Goal: Task Accomplishment & Management: Manage account settings

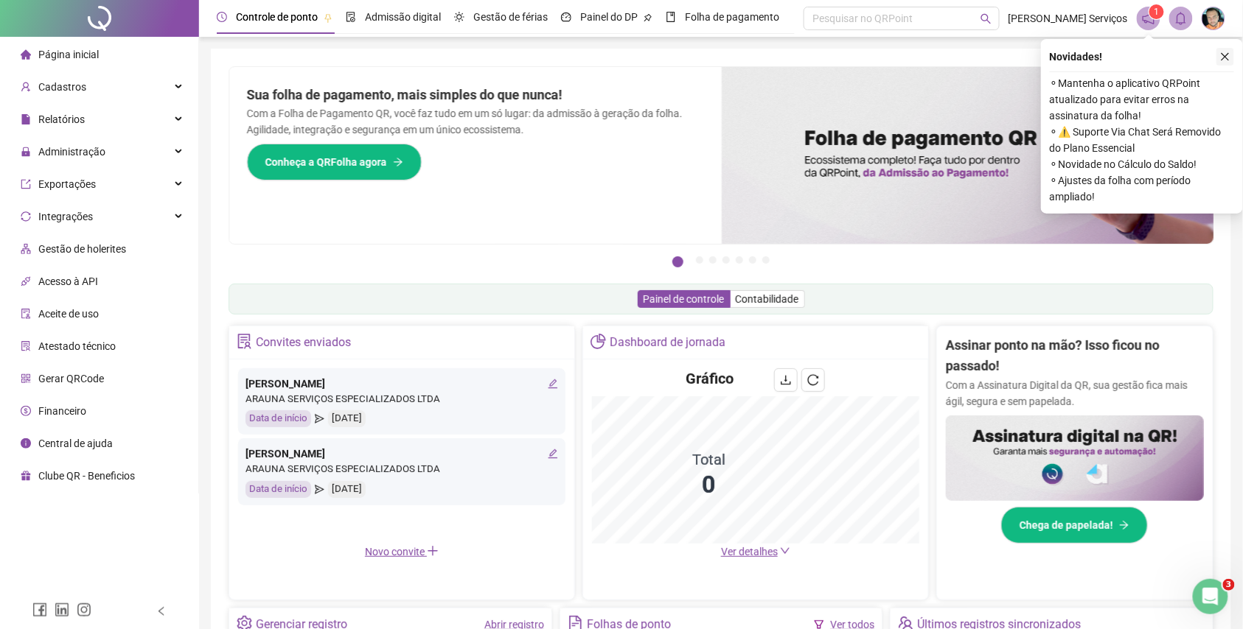
click at [1230, 49] on button "button" at bounding box center [1225, 57] width 18 height 18
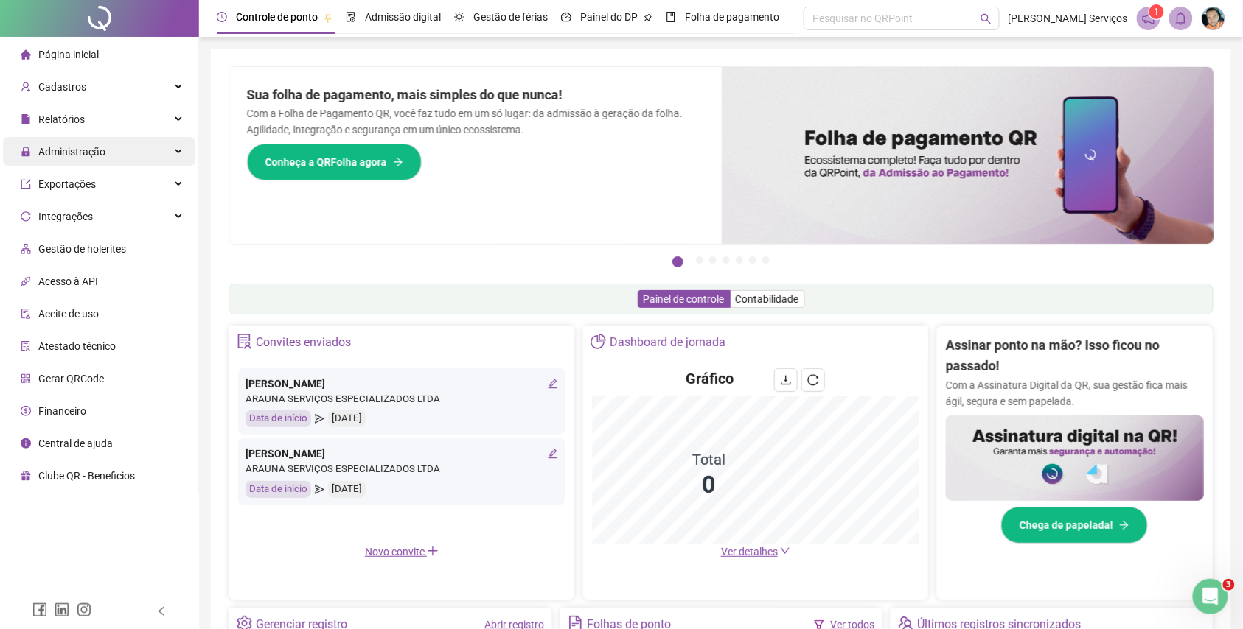
click at [186, 151] on div "Administração" at bounding box center [99, 151] width 192 height 29
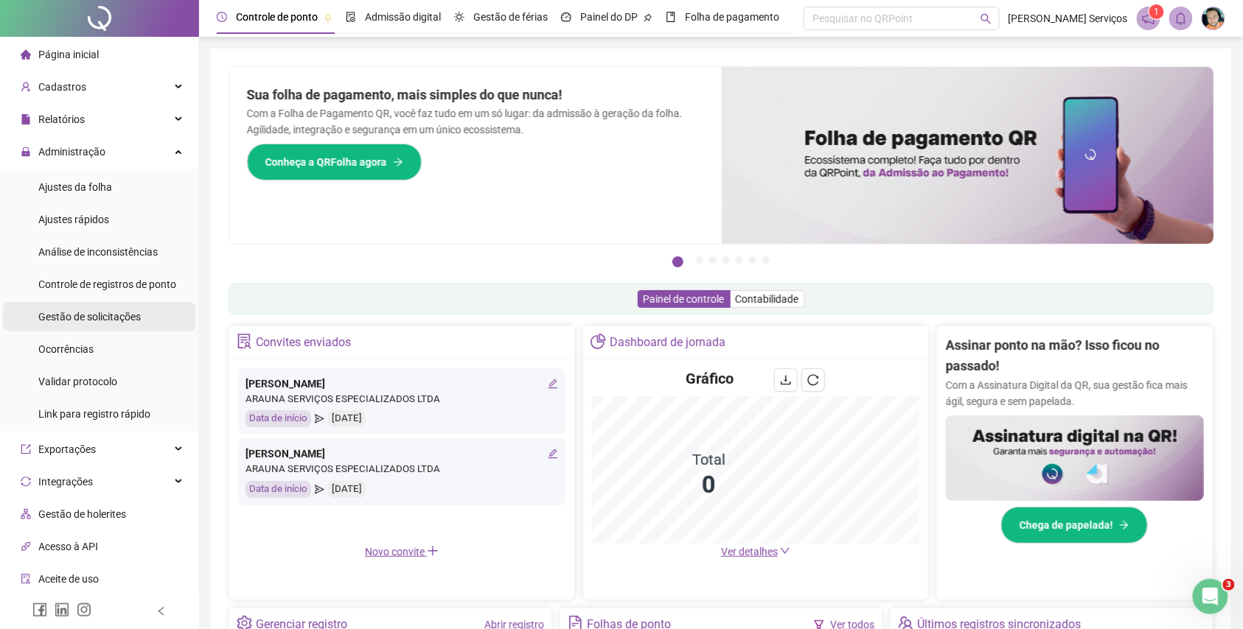
click at [94, 318] on span "Gestão de solicitações" at bounding box center [89, 317] width 102 height 12
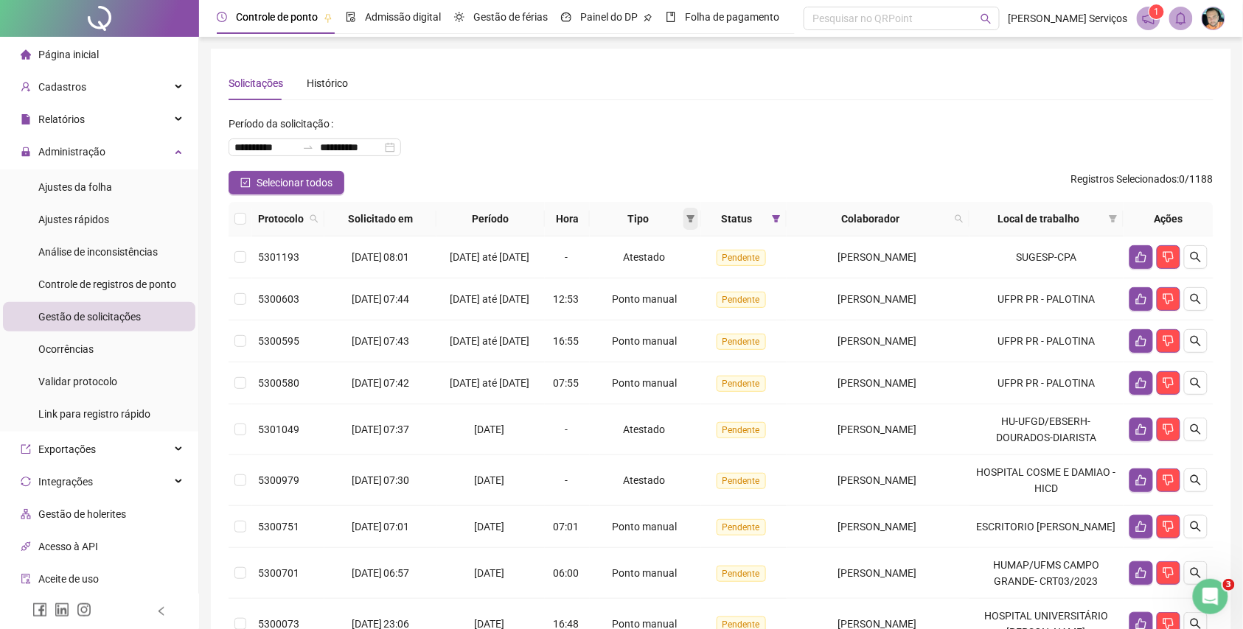
click at [686, 214] on icon "filter" at bounding box center [690, 218] width 9 height 9
click at [626, 248] on span "Ponto manual" at bounding box center [653, 248] width 65 height 12
click at [677, 319] on span "OK" at bounding box center [679, 324] width 14 height 16
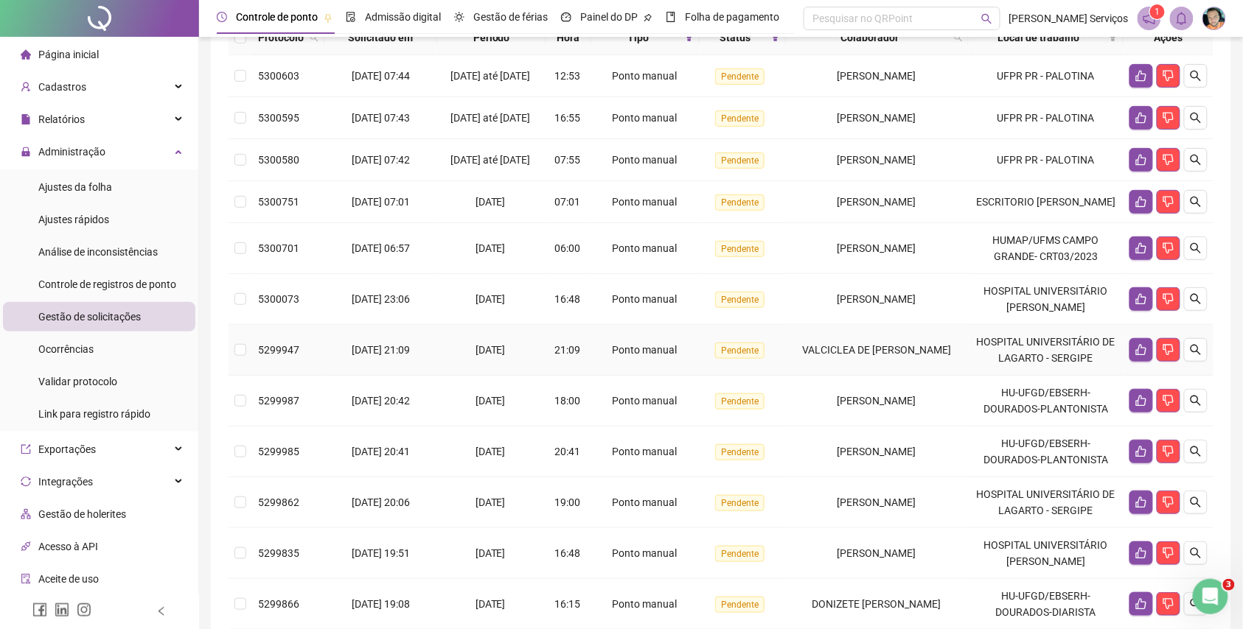
scroll to position [343, 0]
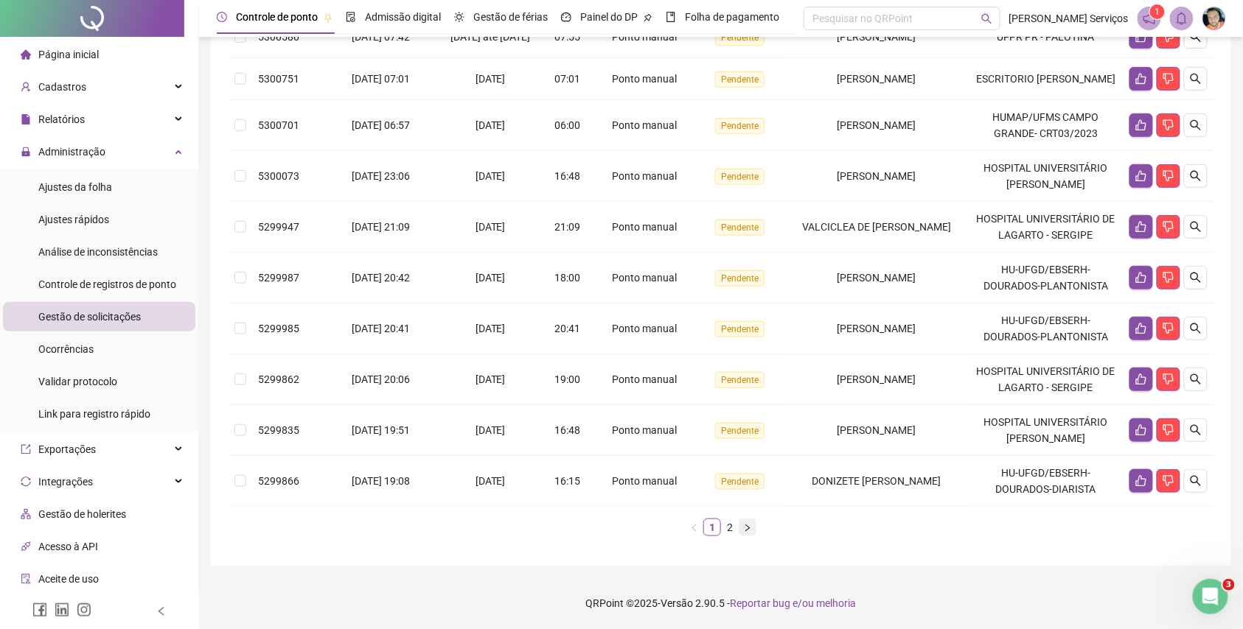
click at [739, 529] on button "button" at bounding box center [748, 528] width 18 height 18
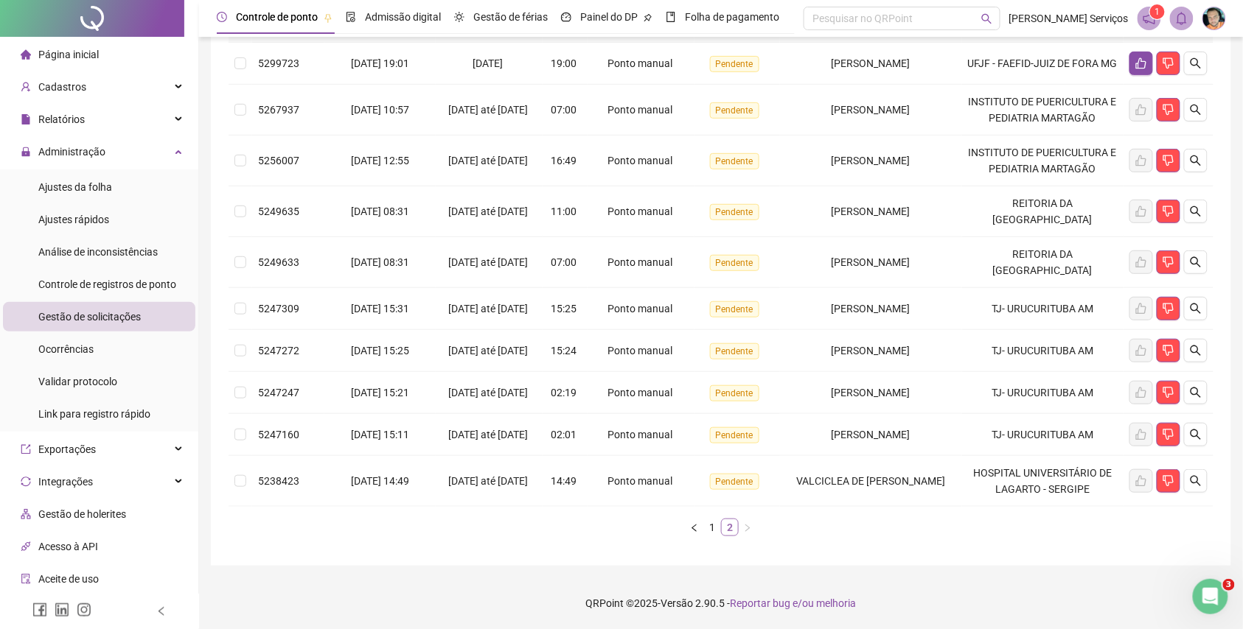
scroll to position [273, 0]
click at [723, 529] on link "2" at bounding box center [730, 528] width 16 height 16
click at [714, 528] on link "1" at bounding box center [712, 528] width 16 height 16
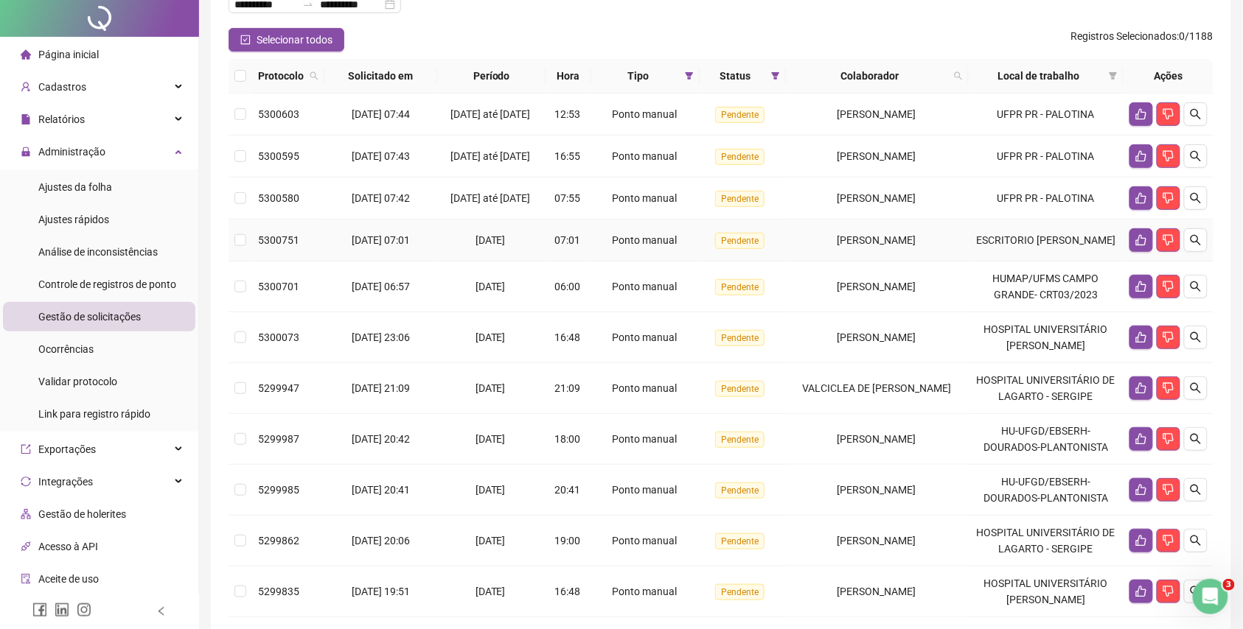
scroll to position [0, 0]
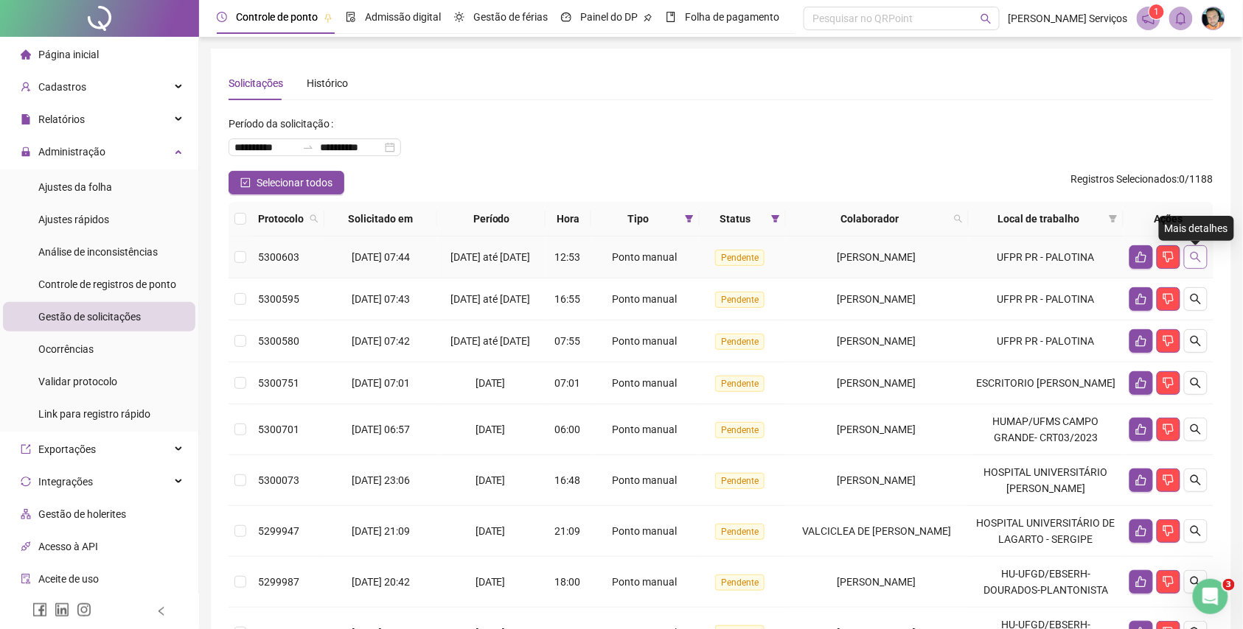
click at [1200, 262] on icon "search" at bounding box center [1195, 257] width 10 height 10
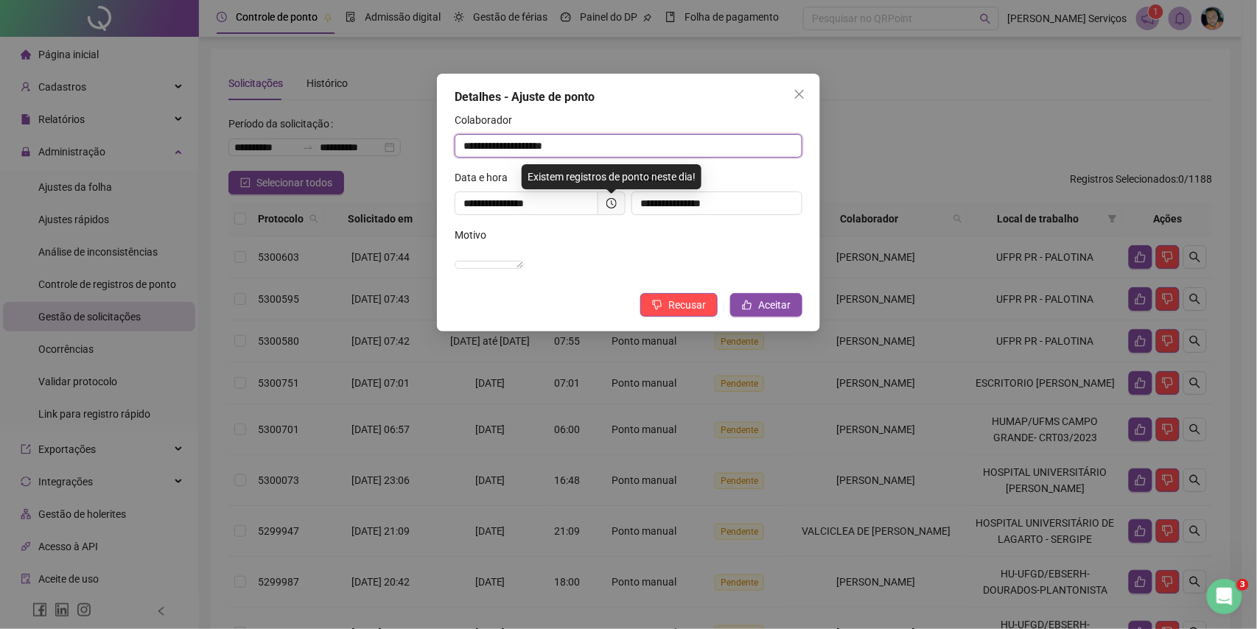
drag, startPoint x: 625, startPoint y: 151, endPoint x: 360, endPoint y: 175, distance: 265.7
click at [378, 166] on div "**********" at bounding box center [628, 314] width 1257 height 629
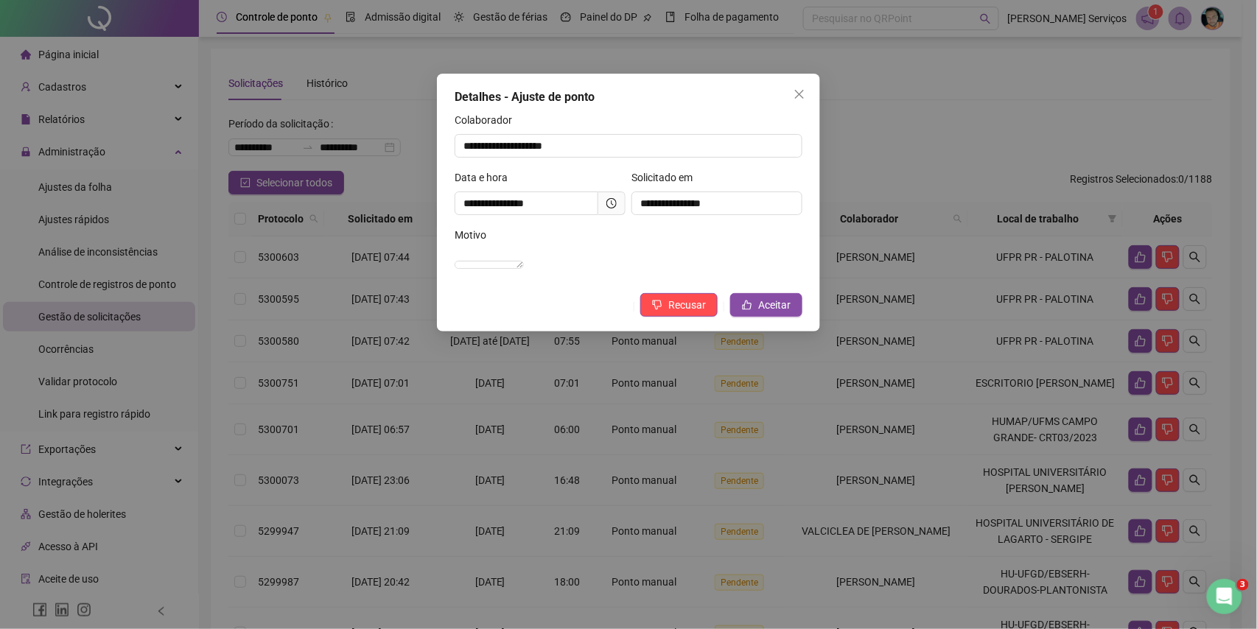
click at [729, 313] on div "Recusar Aceitar" at bounding box center [715, 307] width 175 height 12
click at [755, 317] on button "Aceitar" at bounding box center [766, 305] width 72 height 24
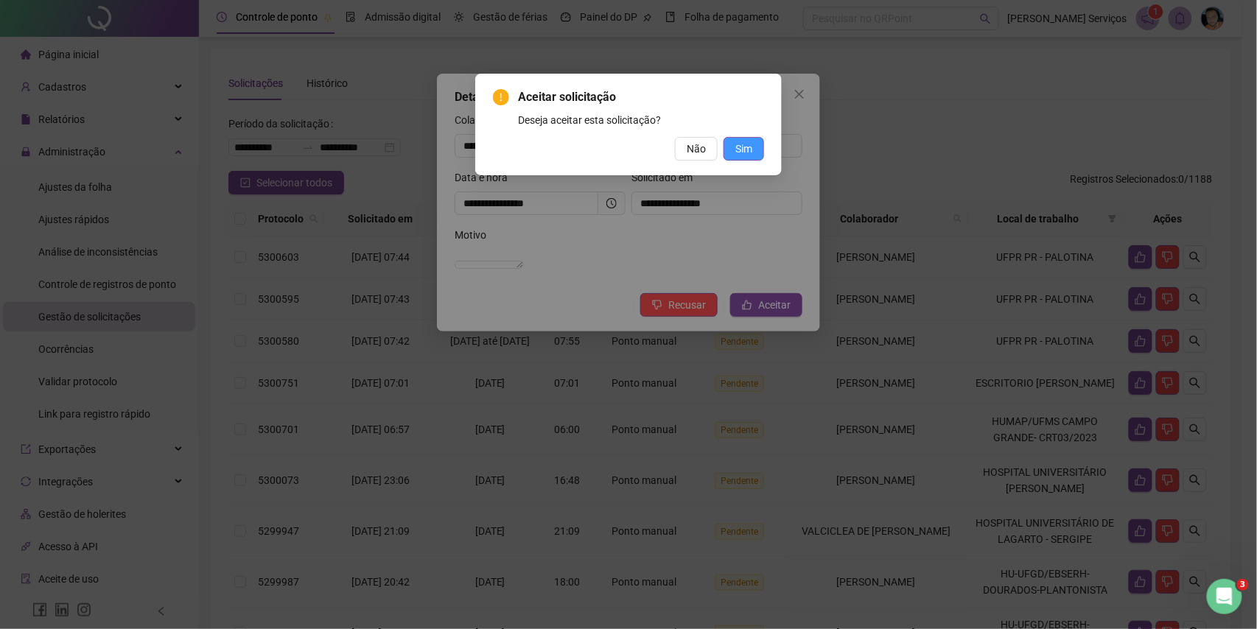
click at [758, 155] on button "Sim" at bounding box center [744, 149] width 41 height 24
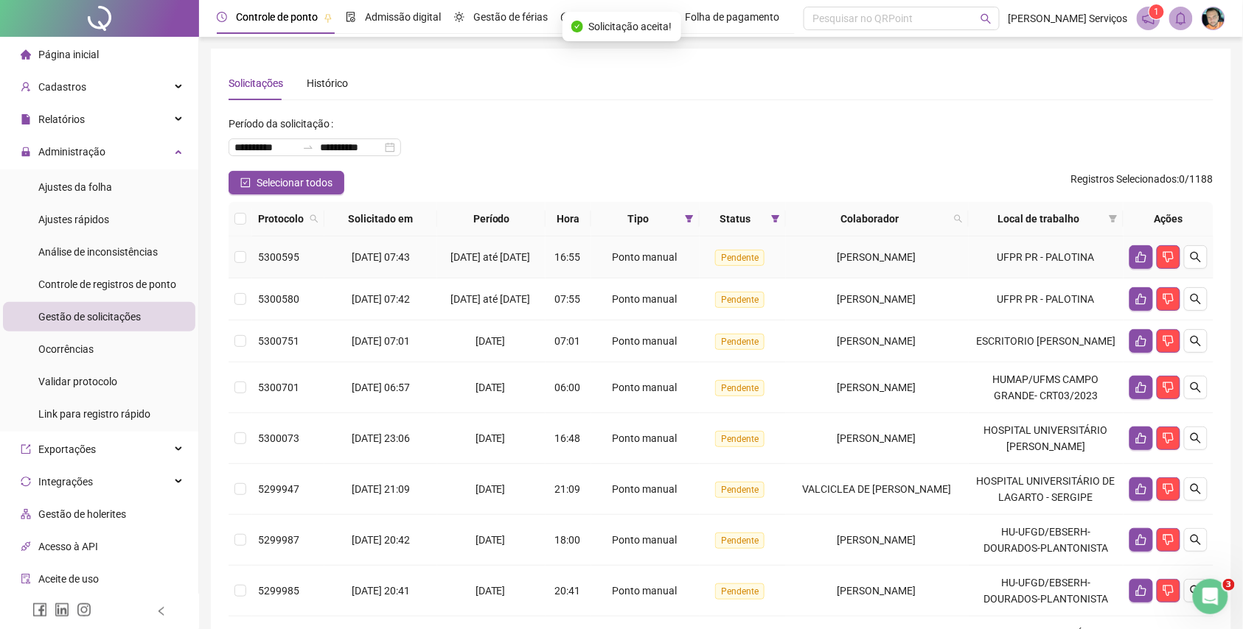
click at [1195, 275] on td at bounding box center [1168, 258] width 90 height 42
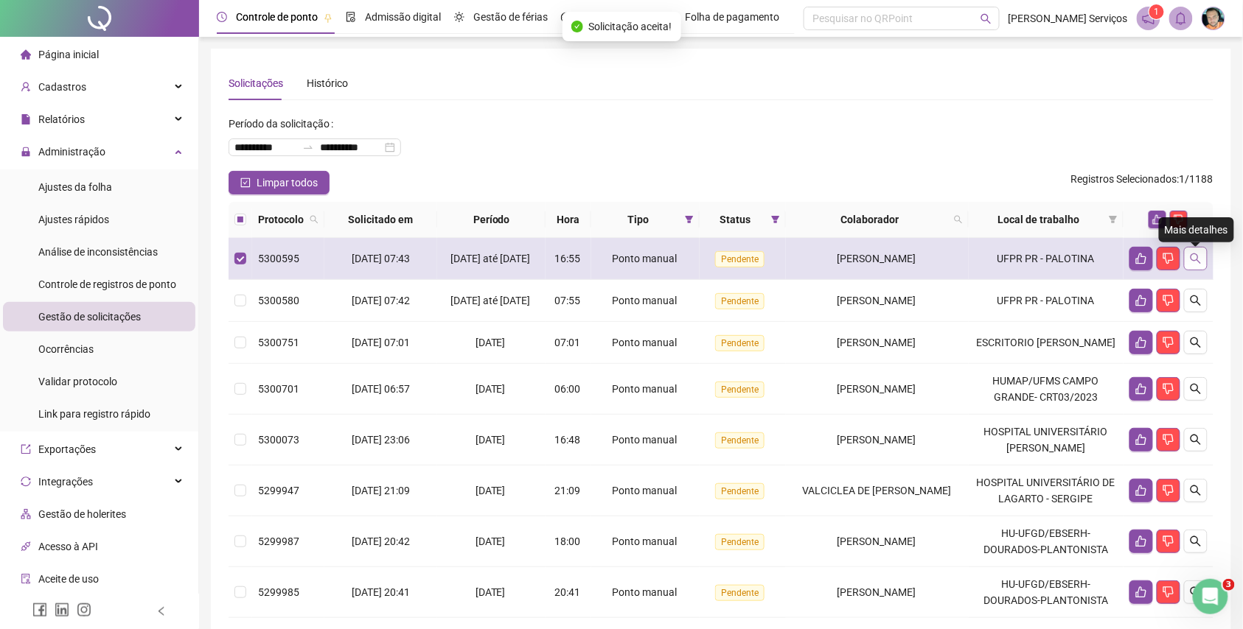
click at [1195, 265] on icon "search" at bounding box center [1196, 259] width 12 height 12
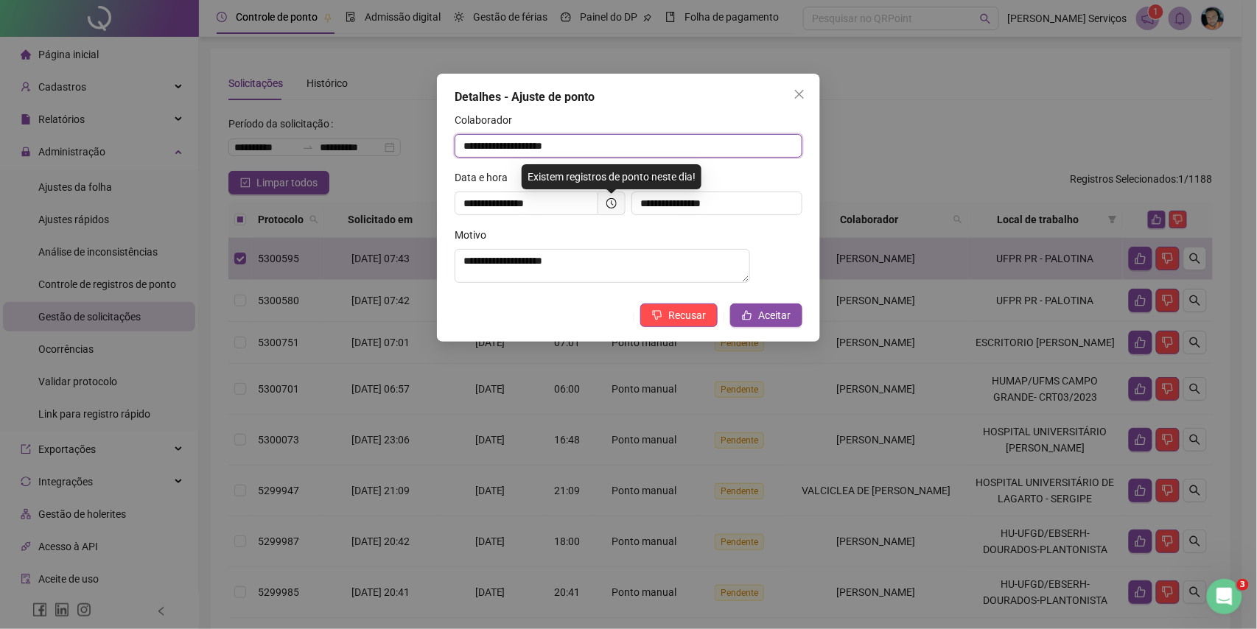
drag, startPoint x: 676, startPoint y: 147, endPoint x: 329, endPoint y: 115, distance: 348.7
click at [217, 139] on div "**********" at bounding box center [628, 314] width 1257 height 629
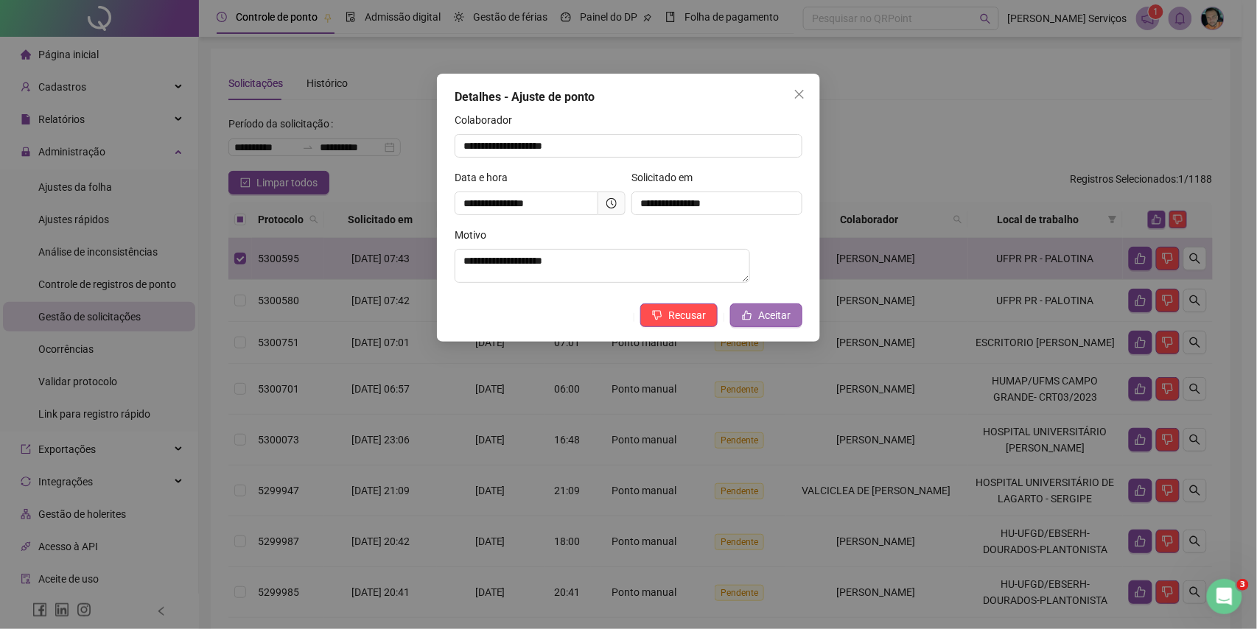
click at [767, 324] on span "Aceitar" at bounding box center [774, 315] width 32 height 16
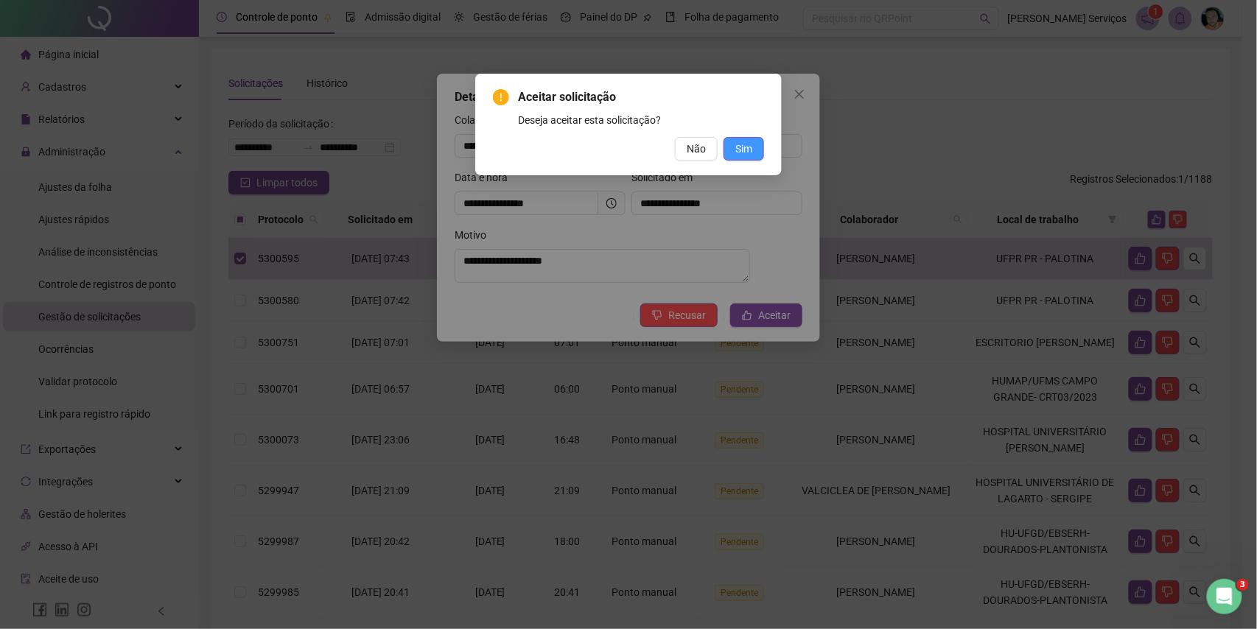
click at [753, 148] on button "Sim" at bounding box center [744, 149] width 41 height 24
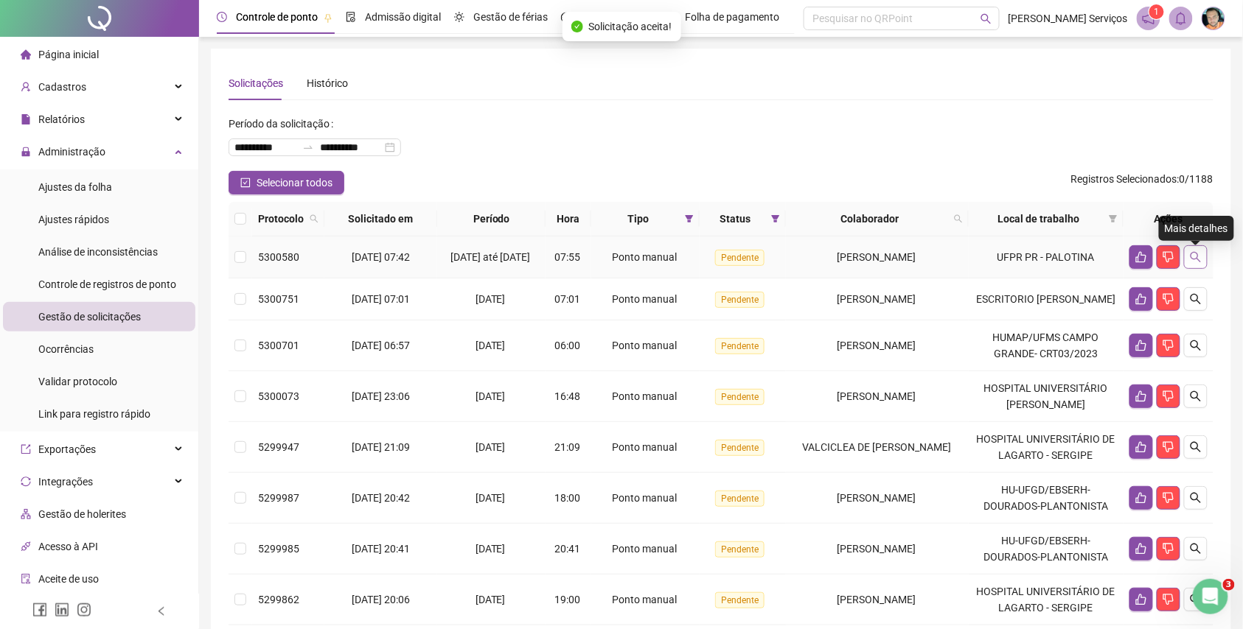
click at [1197, 258] on icon "search" at bounding box center [1195, 257] width 10 height 10
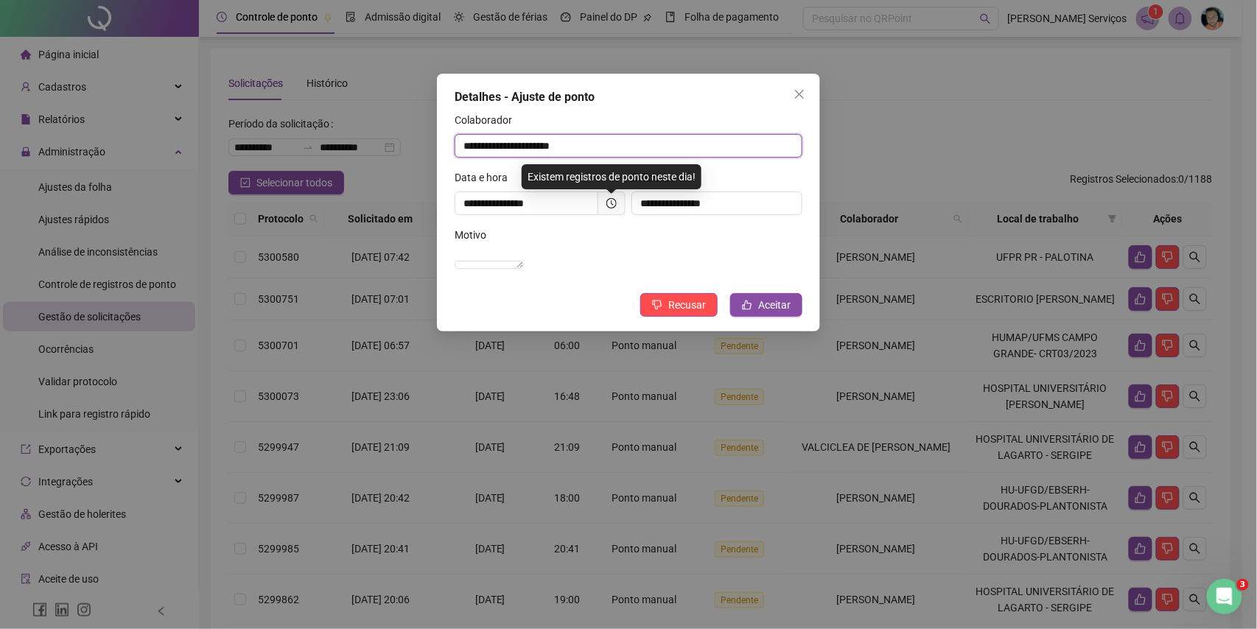
drag, startPoint x: 663, startPoint y: 153, endPoint x: 186, endPoint y: 155, distance: 477.6
click at [77, 146] on div "**********" at bounding box center [628, 314] width 1257 height 629
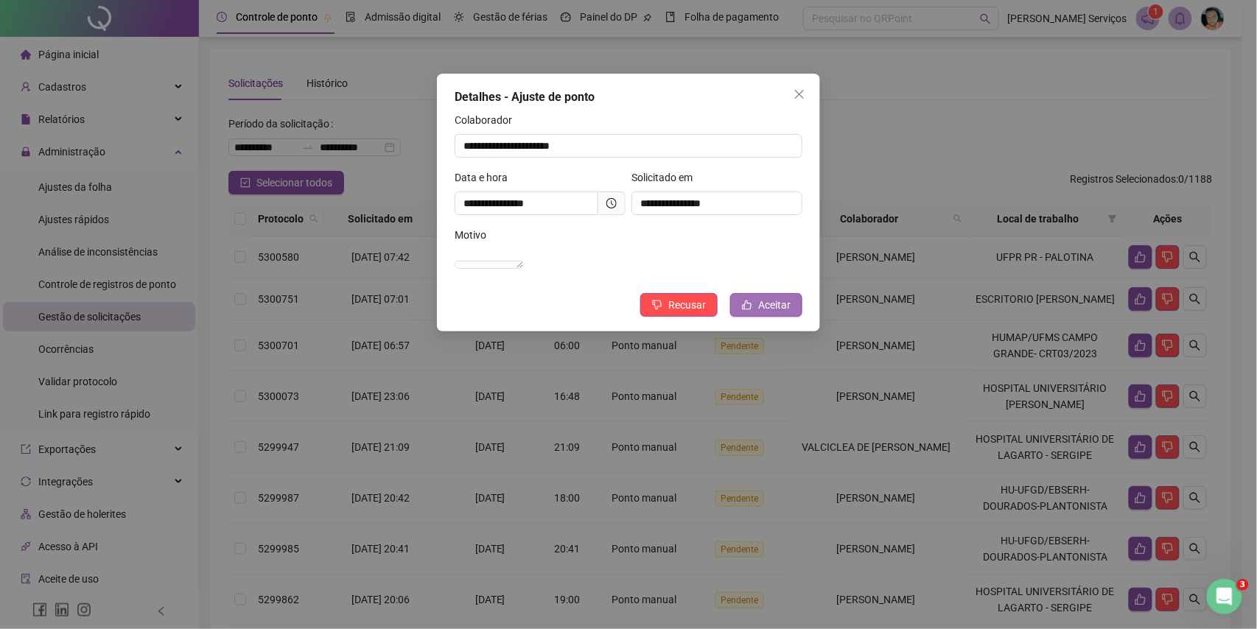
click at [747, 310] on icon "like" at bounding box center [747, 305] width 10 height 10
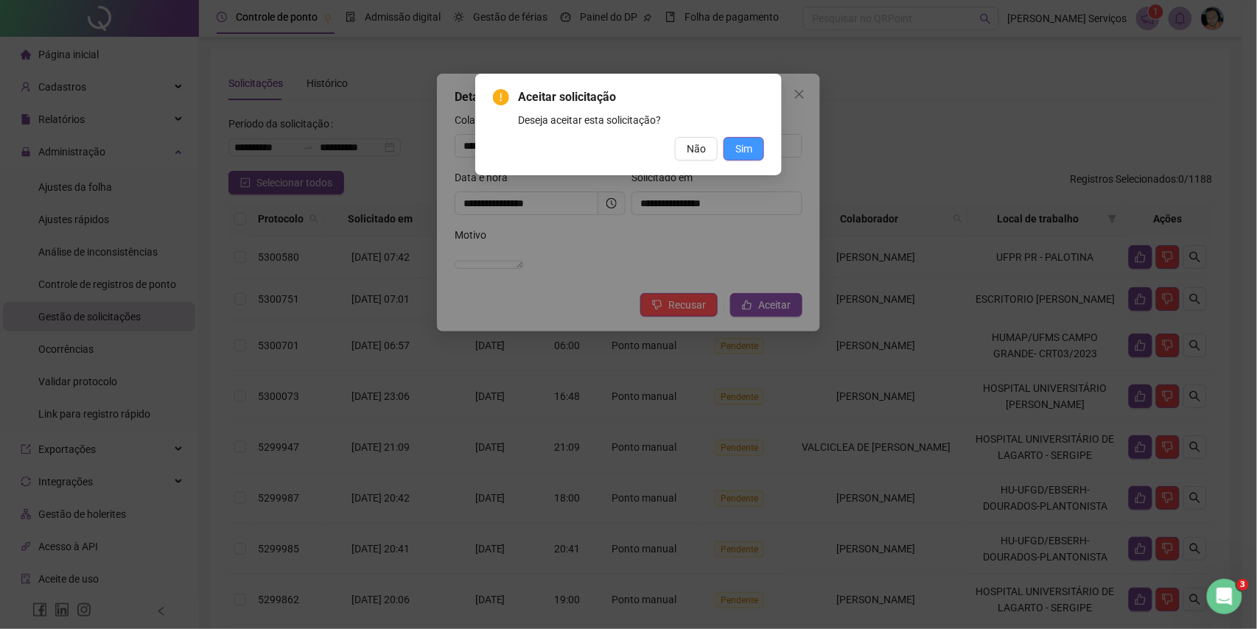
click at [730, 137] on button "Sim" at bounding box center [744, 149] width 41 height 24
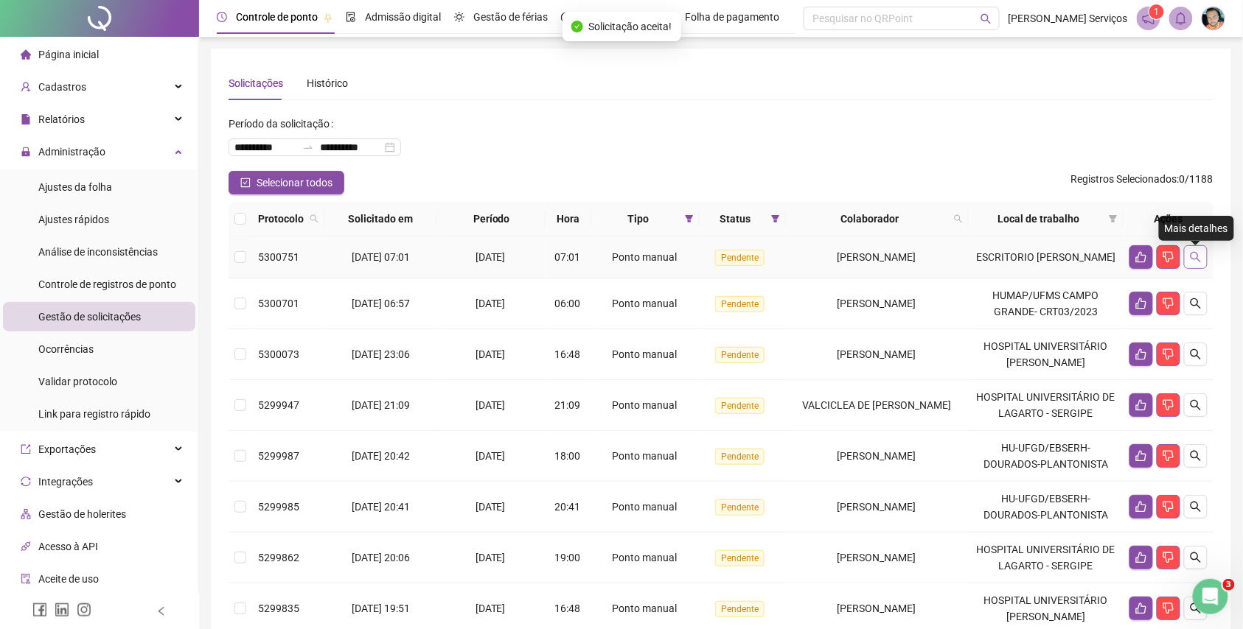
click at [1191, 261] on icon "search" at bounding box center [1196, 257] width 12 height 12
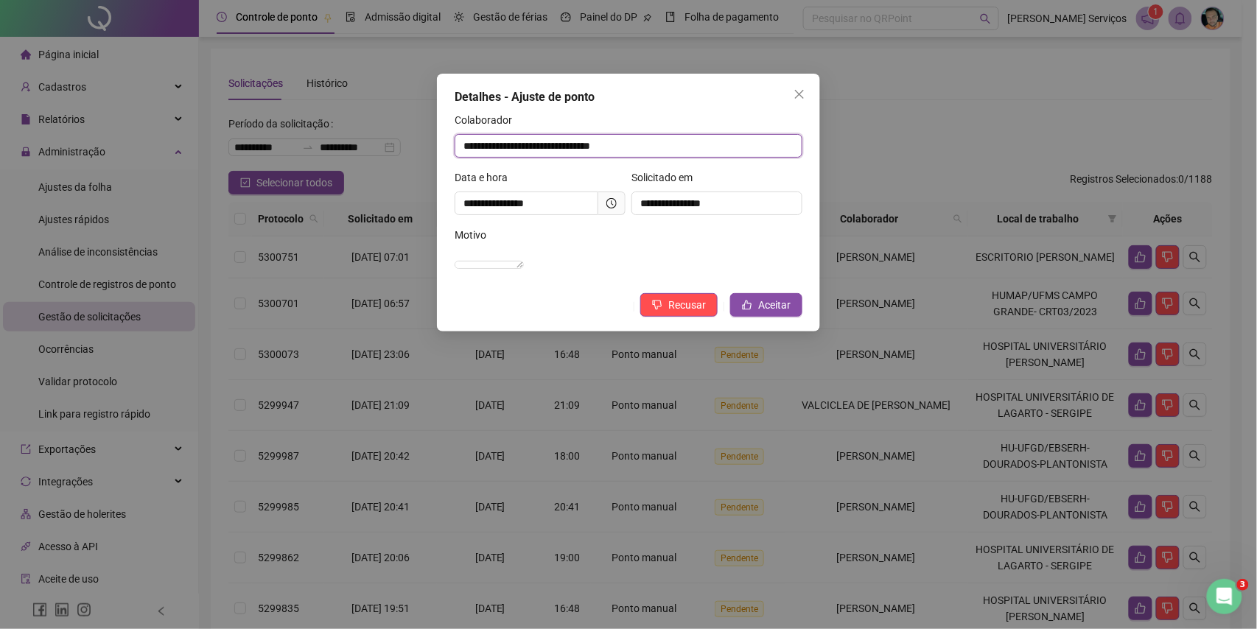
drag, startPoint x: 685, startPoint y: 146, endPoint x: 299, endPoint y: 136, distance: 385.6
click at [133, 139] on div "**********" at bounding box center [628, 314] width 1257 height 629
click at [764, 313] on span "Aceitar" at bounding box center [774, 305] width 32 height 16
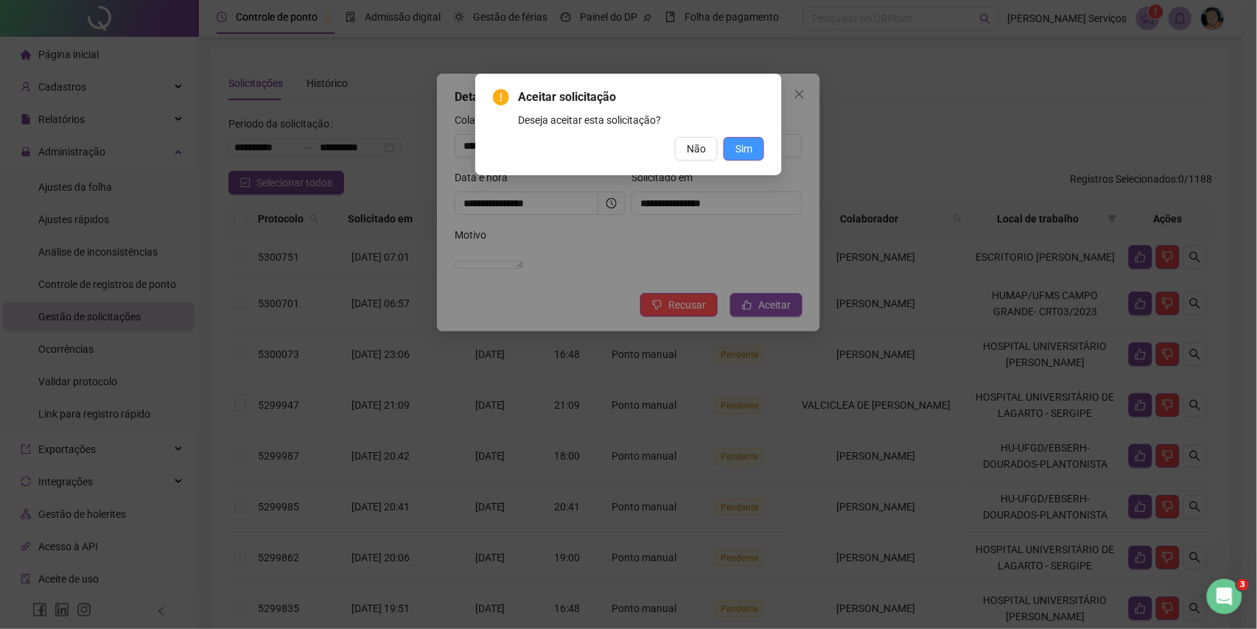
click at [736, 142] on span "Sim" at bounding box center [744, 149] width 17 height 16
click at [747, 150] on span "Sim" at bounding box center [744, 149] width 17 height 16
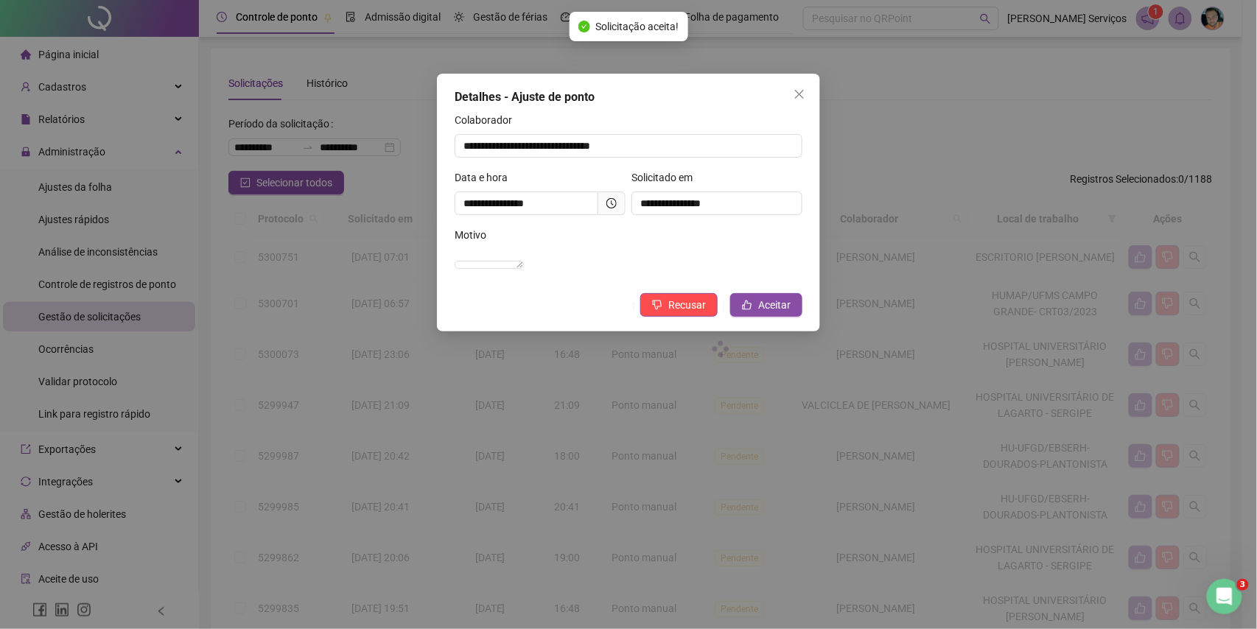
click at [733, 148] on div "Aceitar solicitação Deseja aceitar esta solicitação? Não Sim" at bounding box center [628, 314] width 1257 height 629
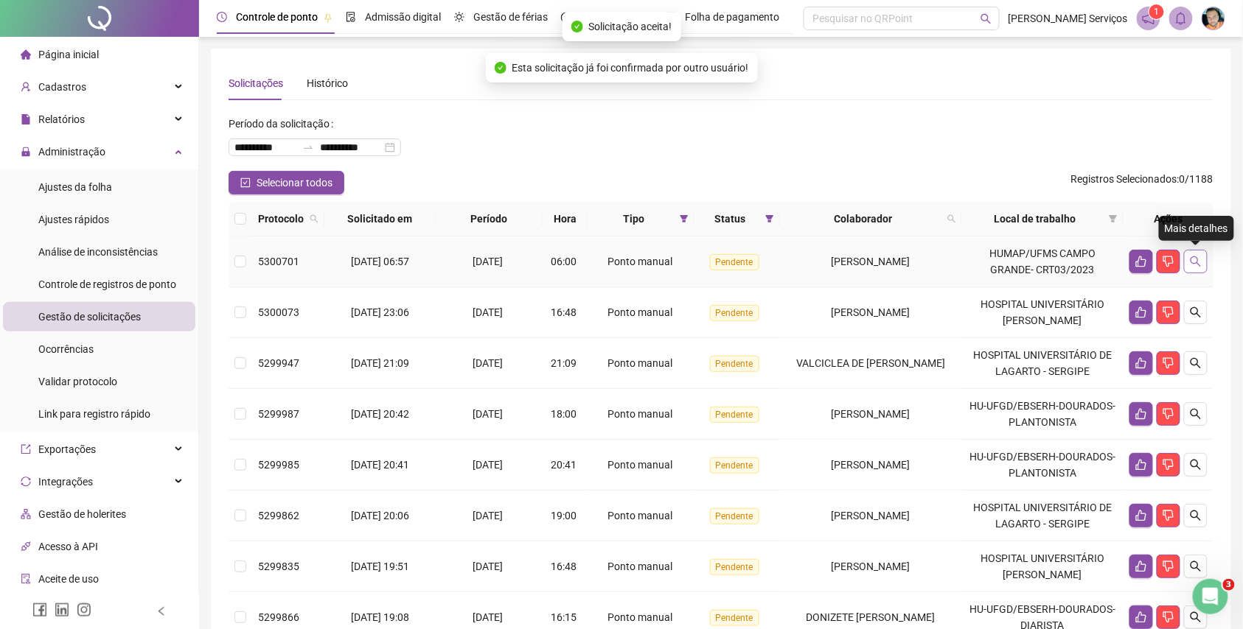
click at [1190, 257] on icon "search" at bounding box center [1196, 262] width 12 height 12
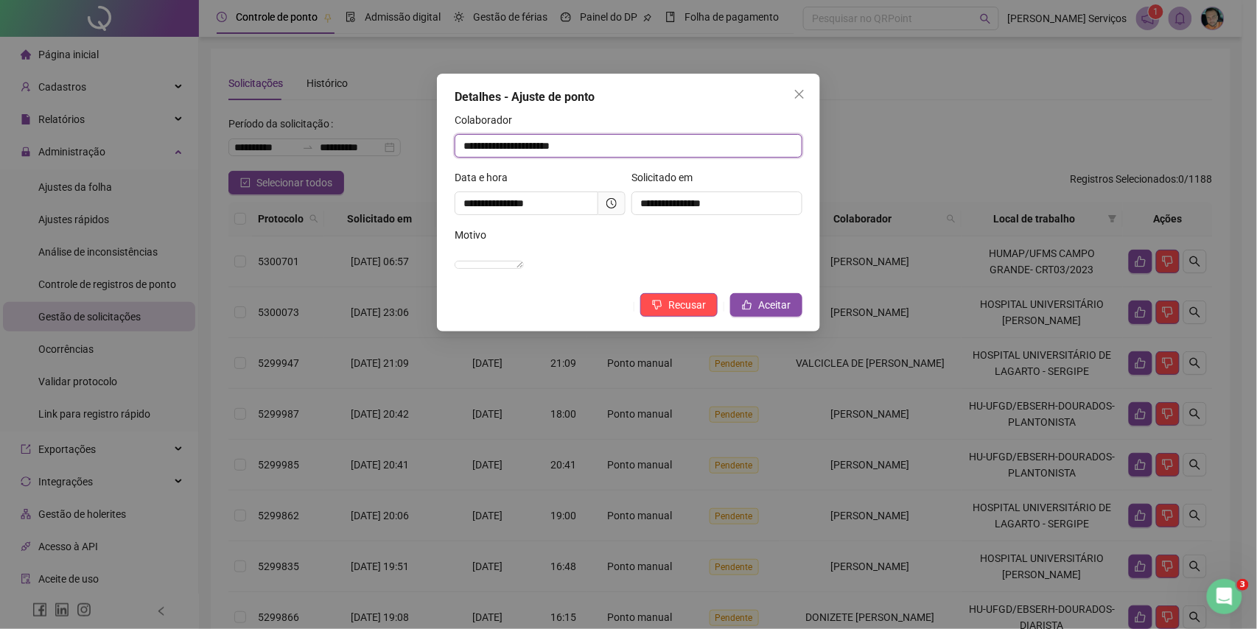
drag, startPoint x: 660, startPoint y: 146, endPoint x: 396, endPoint y: 156, distance: 264.8
click at [396, 156] on div "**********" at bounding box center [628, 314] width 1257 height 629
click at [764, 313] on span "Aceitar" at bounding box center [774, 305] width 32 height 16
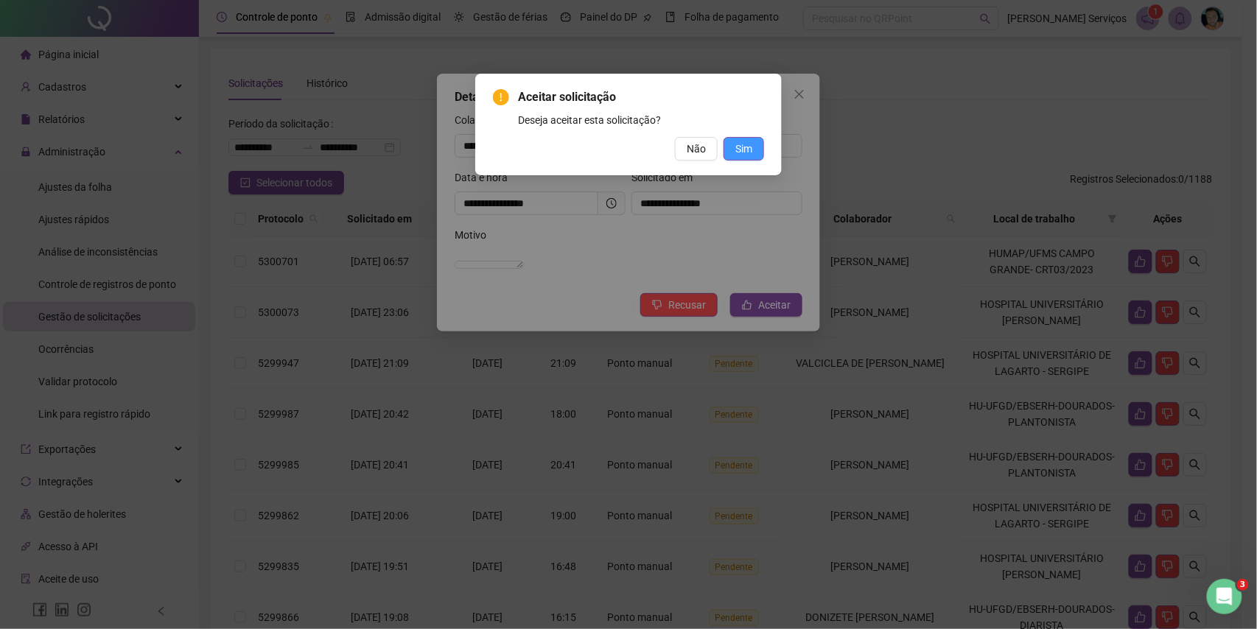
click at [733, 156] on button "Sim" at bounding box center [744, 149] width 41 height 24
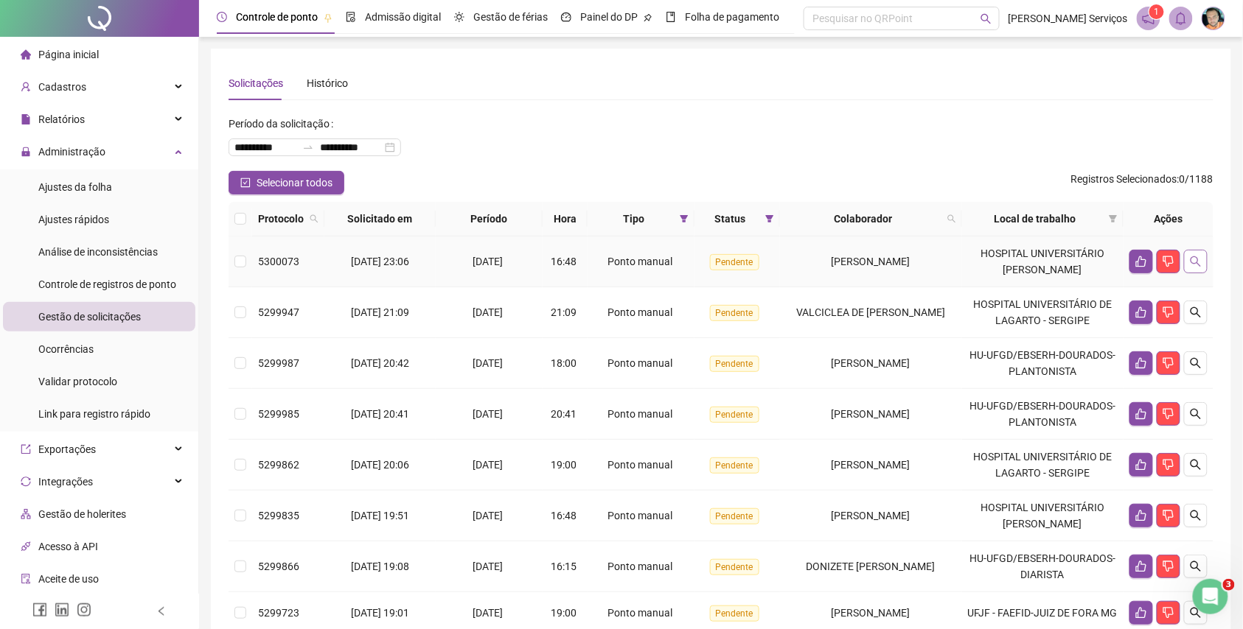
click at [1204, 262] on button "button" at bounding box center [1196, 262] width 24 height 24
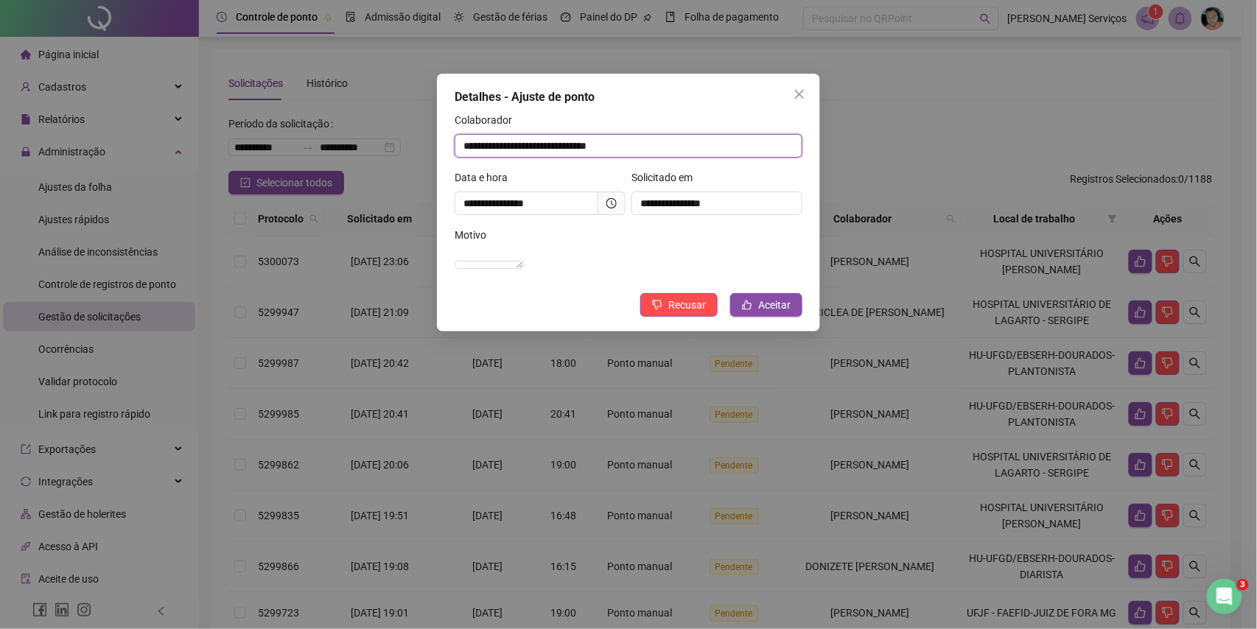
drag, startPoint x: 681, startPoint y: 140, endPoint x: 56, endPoint y: 181, distance: 626.4
click at [56, 181] on div "**********" at bounding box center [628, 314] width 1257 height 629
click at [796, 317] on button "Aceitar" at bounding box center [766, 305] width 72 height 24
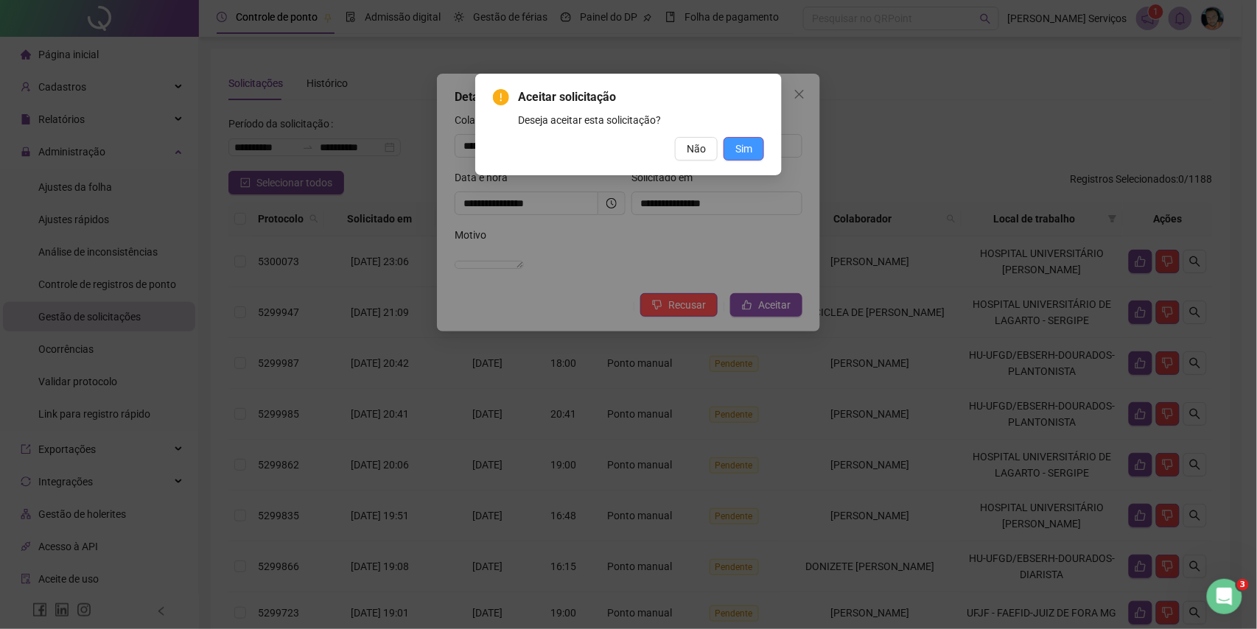
click at [733, 150] on button "Sim" at bounding box center [744, 149] width 41 height 24
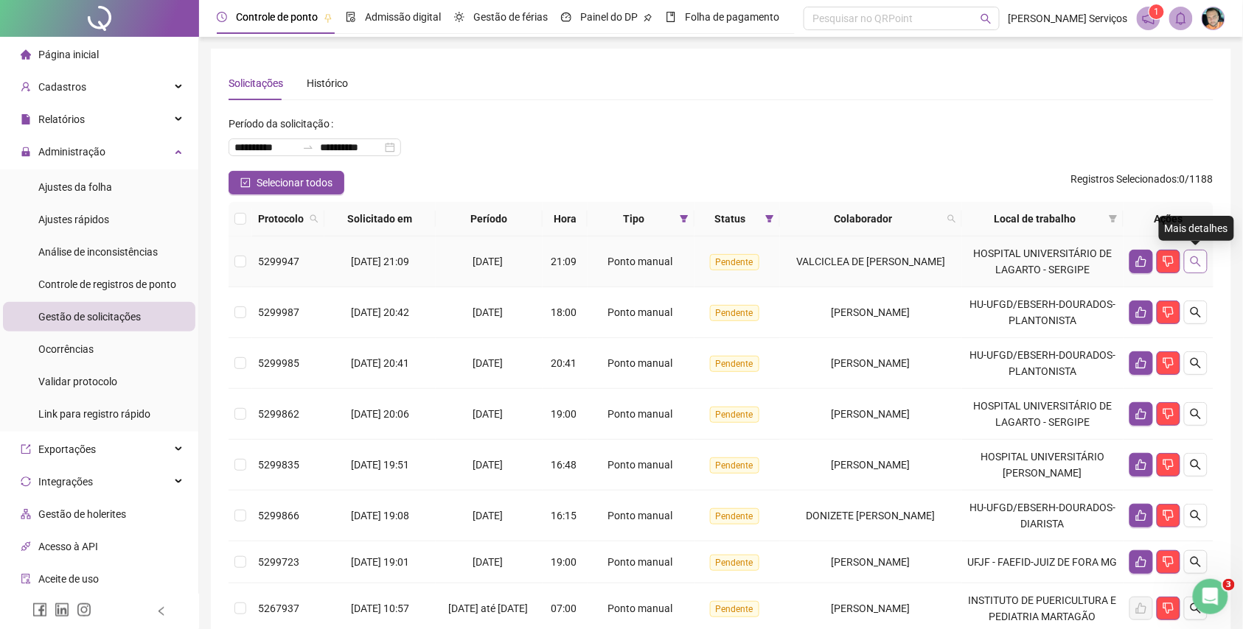
click at [1196, 261] on icon "search" at bounding box center [1196, 262] width 12 height 12
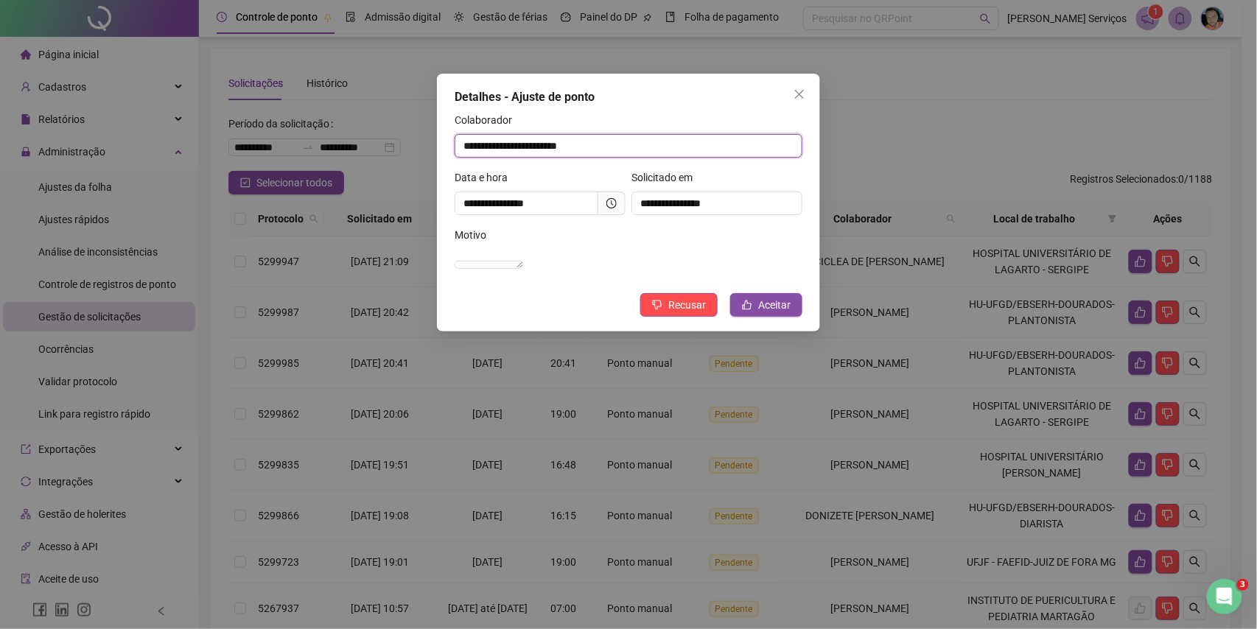
drag, startPoint x: 629, startPoint y: 143, endPoint x: 0, endPoint y: 175, distance: 630.3
click at [0, 175] on div "**********" at bounding box center [628, 314] width 1257 height 629
click at [671, 313] on span "Recusar" at bounding box center [688, 305] width 38 height 16
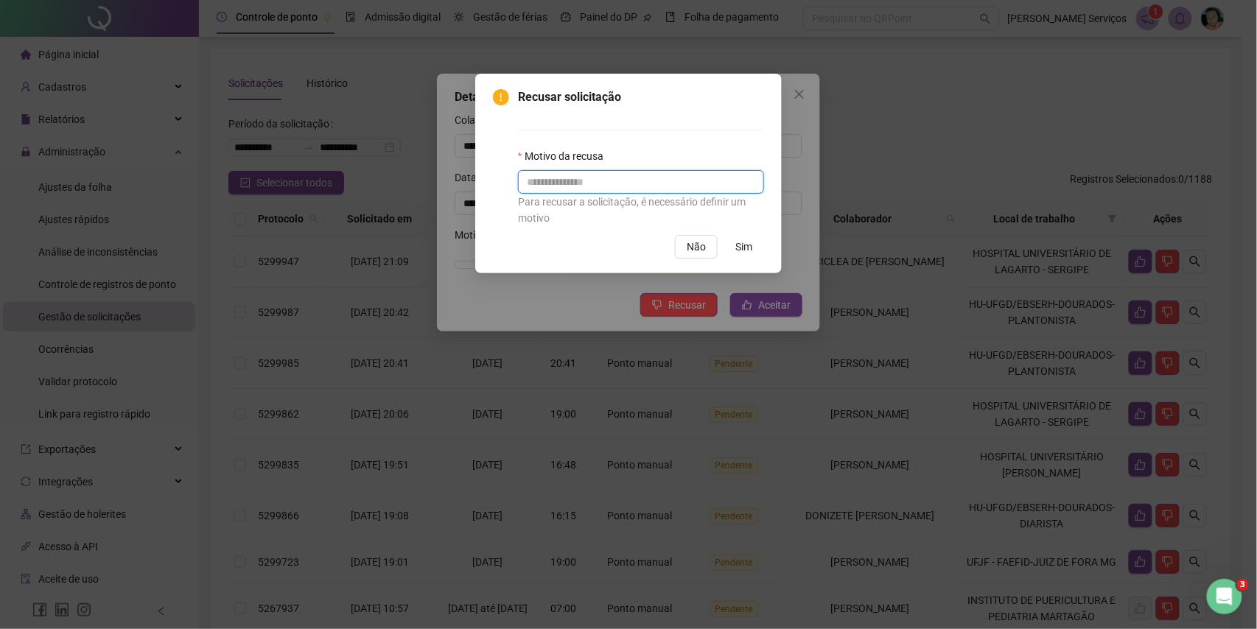
click at [673, 183] on input "text" at bounding box center [641, 182] width 246 height 24
type input "*"
click at [736, 251] on span "Sim" at bounding box center [744, 247] width 17 height 16
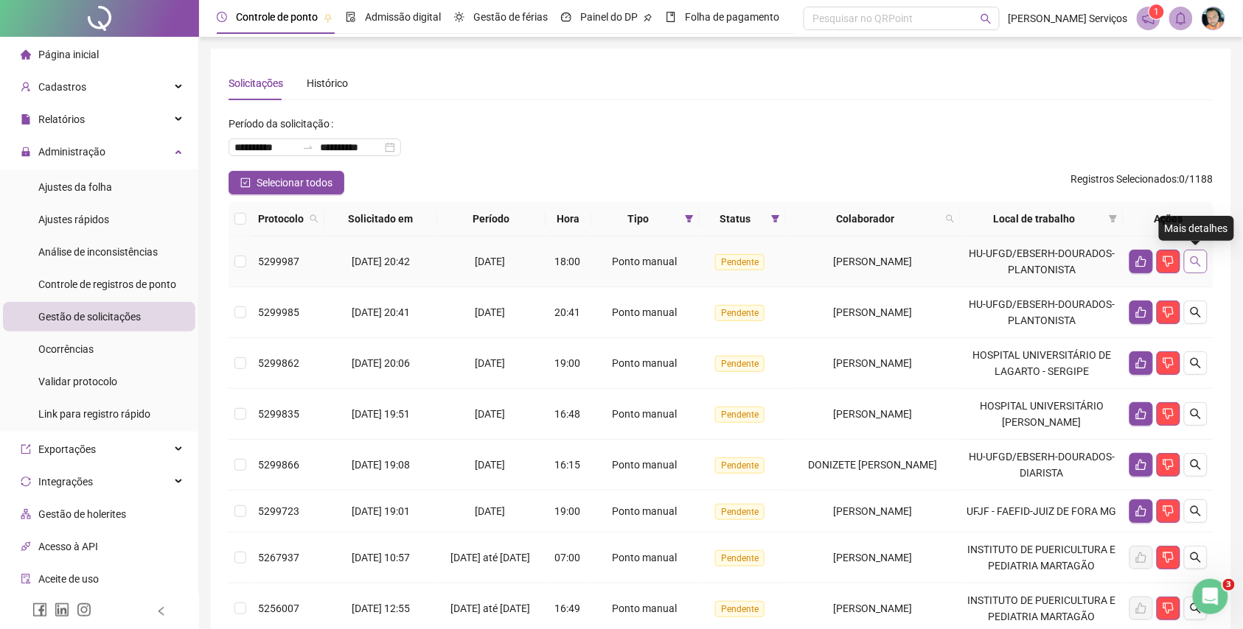
click at [1190, 250] on button "button" at bounding box center [1196, 262] width 24 height 24
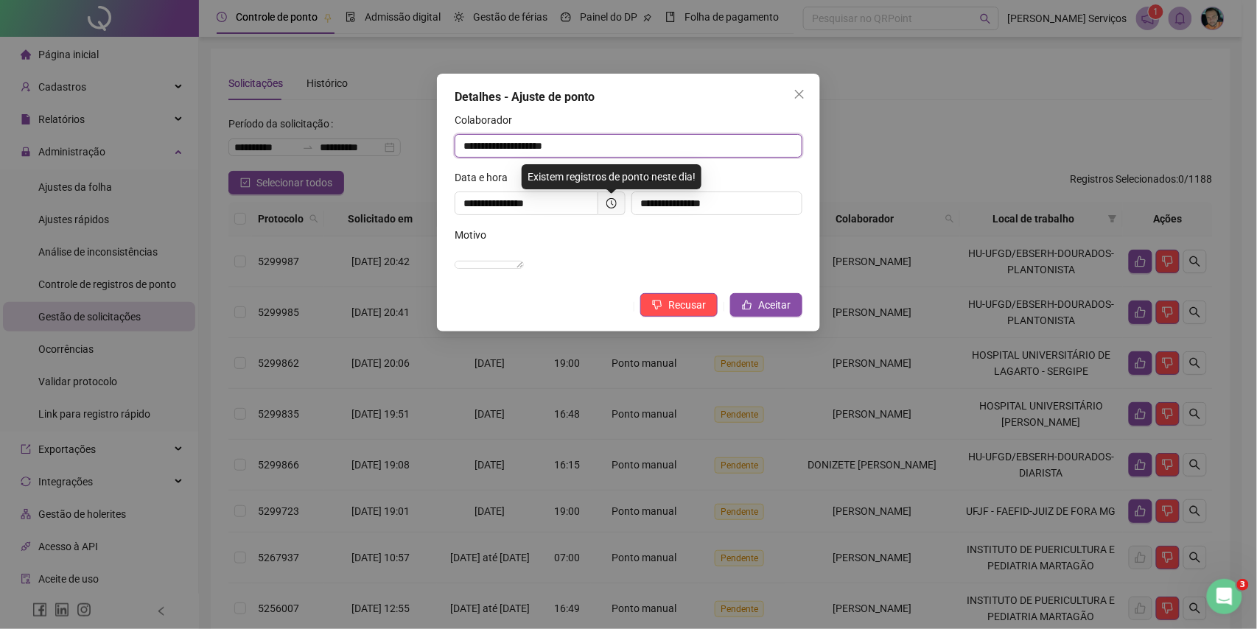
drag, startPoint x: 621, startPoint y: 143, endPoint x: 66, endPoint y: 198, distance: 557.0
click at [3, 174] on div "**********" at bounding box center [628, 314] width 1257 height 629
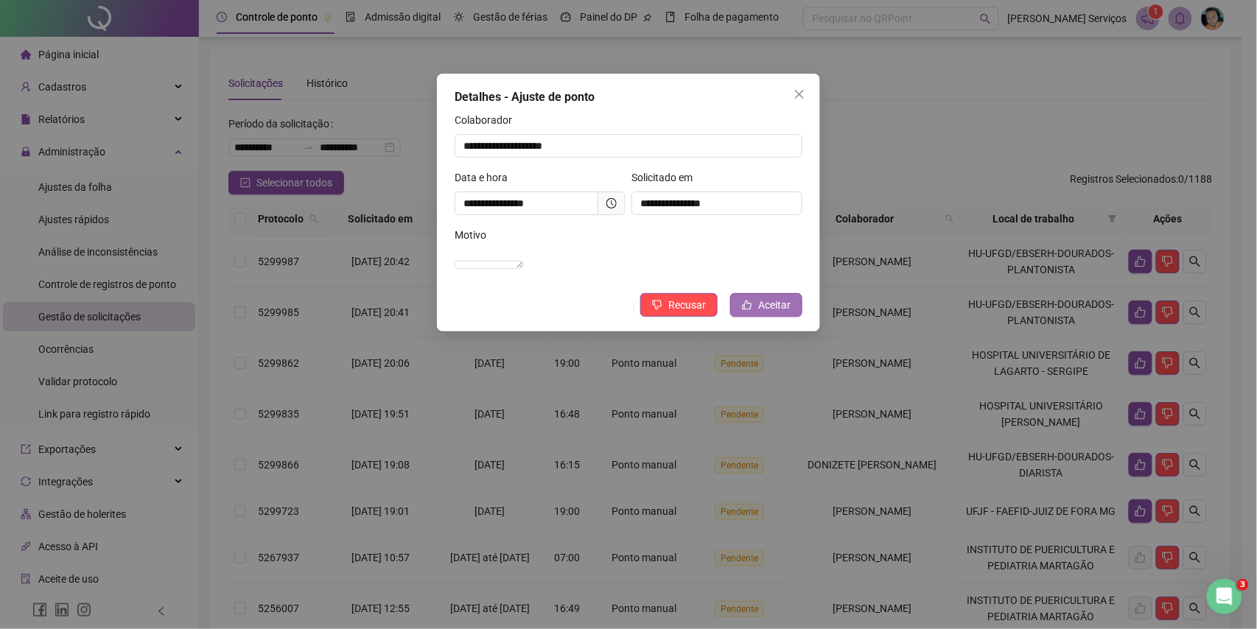
click at [758, 313] on span "Aceitar" at bounding box center [774, 305] width 32 height 16
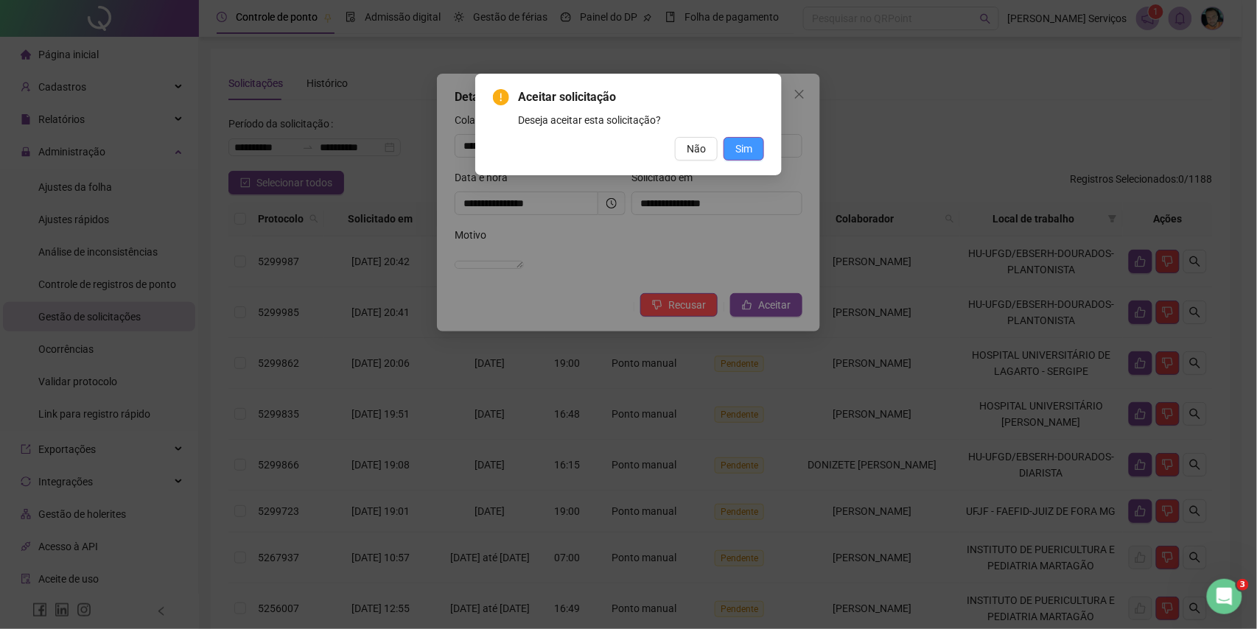
click at [736, 144] on span "Sim" at bounding box center [744, 149] width 17 height 16
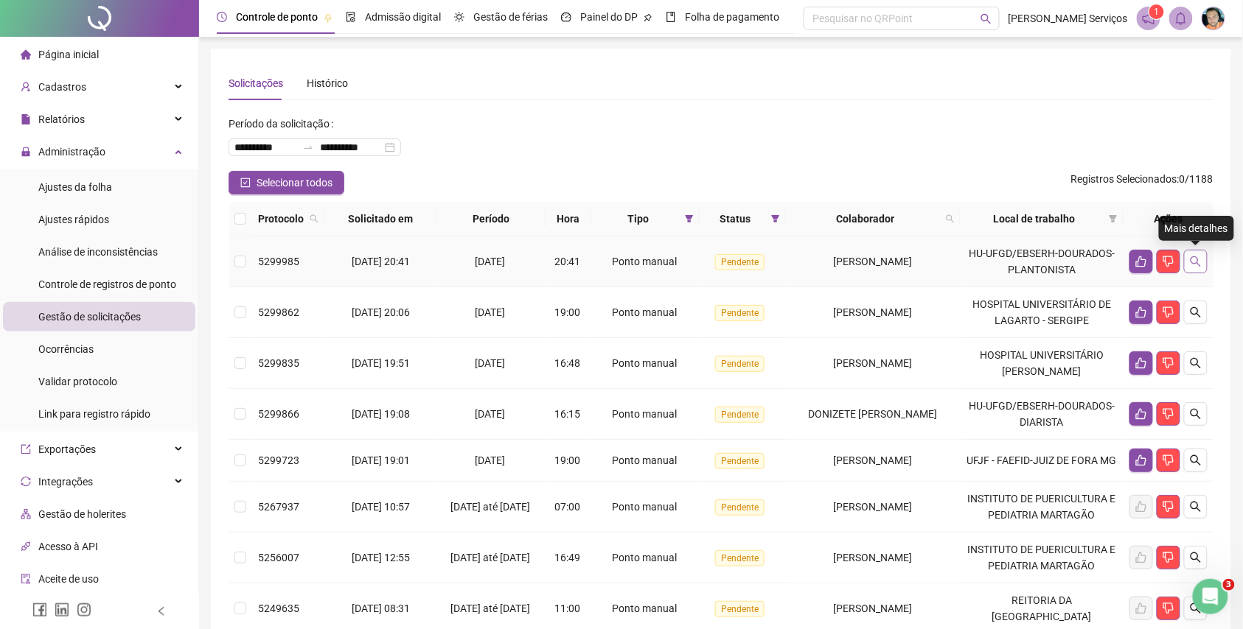
click at [1201, 257] on button "button" at bounding box center [1196, 262] width 24 height 24
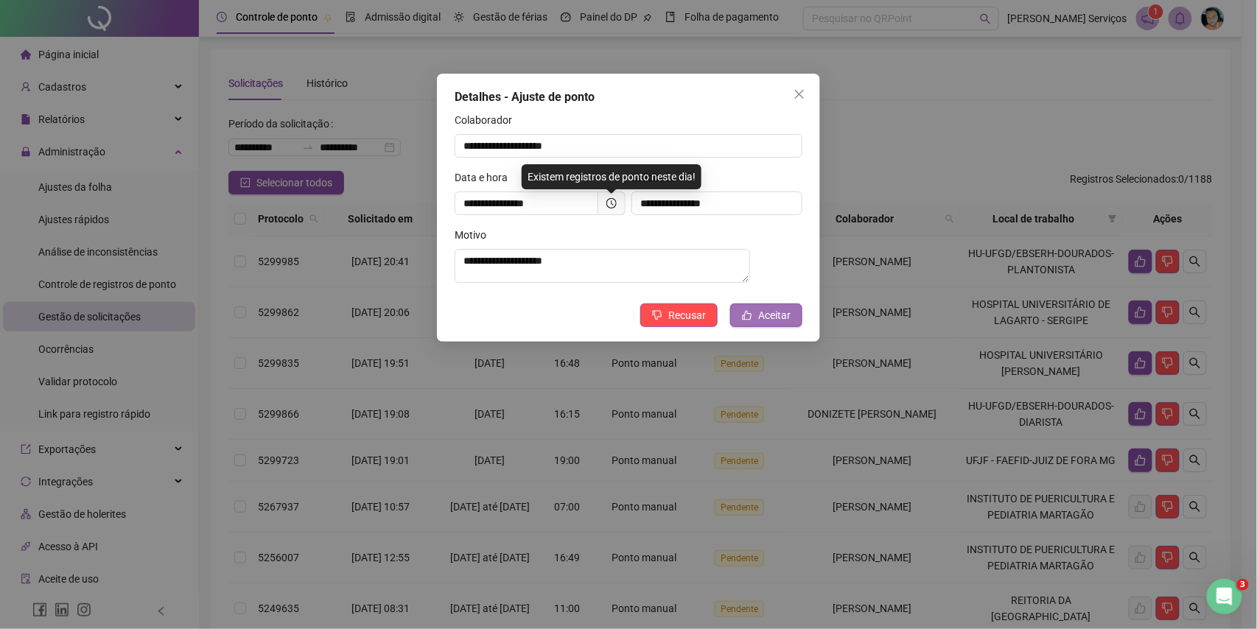
click at [784, 319] on span "Aceitar" at bounding box center [774, 315] width 32 height 16
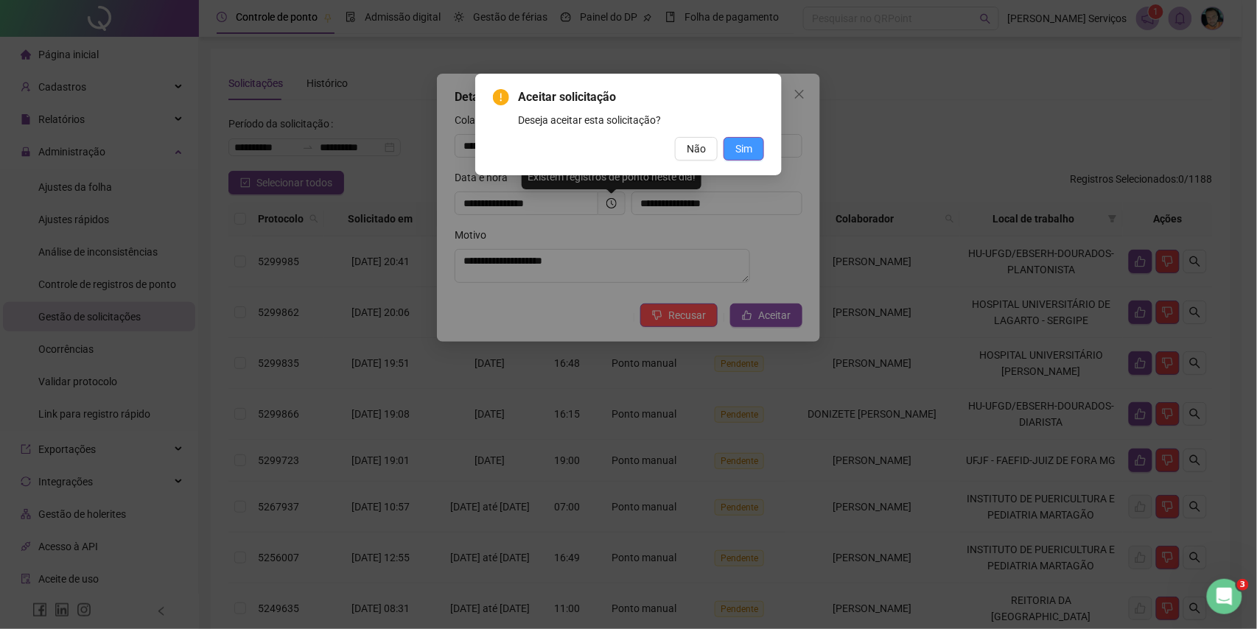
click at [734, 133] on div "Aceitar solicitação Deseja aceitar esta solicitação? Não Sim" at bounding box center [628, 124] width 271 height 72
click at [752, 149] on span "Sim" at bounding box center [744, 149] width 17 height 16
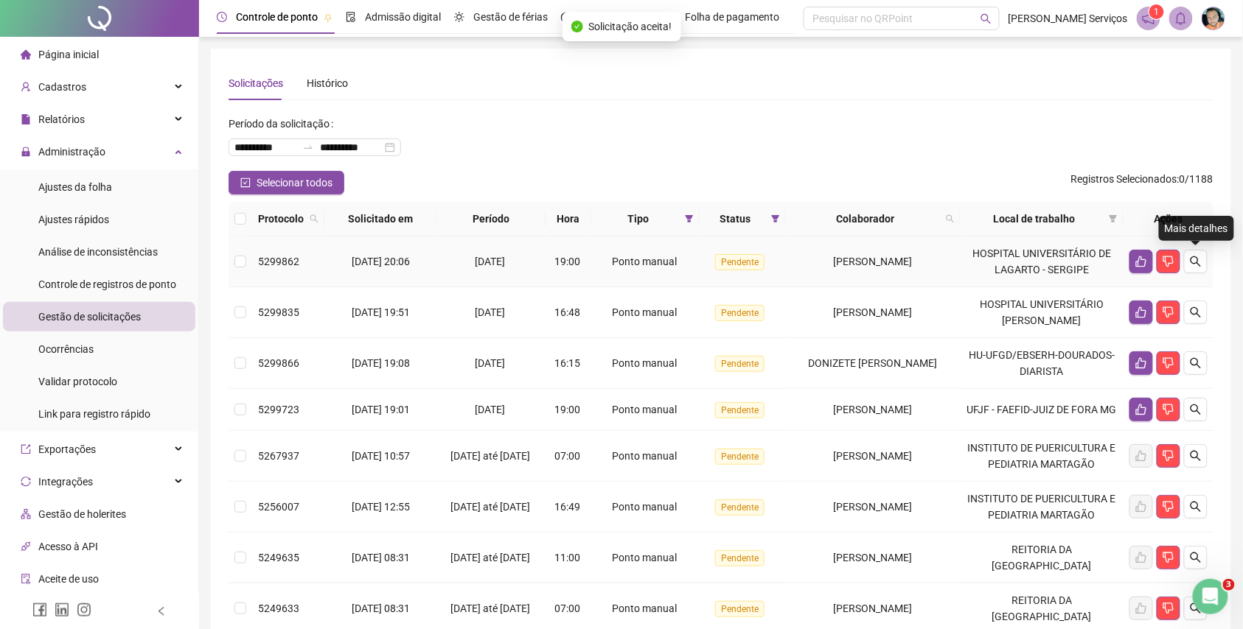
click at [1192, 267] on icon "search" at bounding box center [1196, 262] width 12 height 12
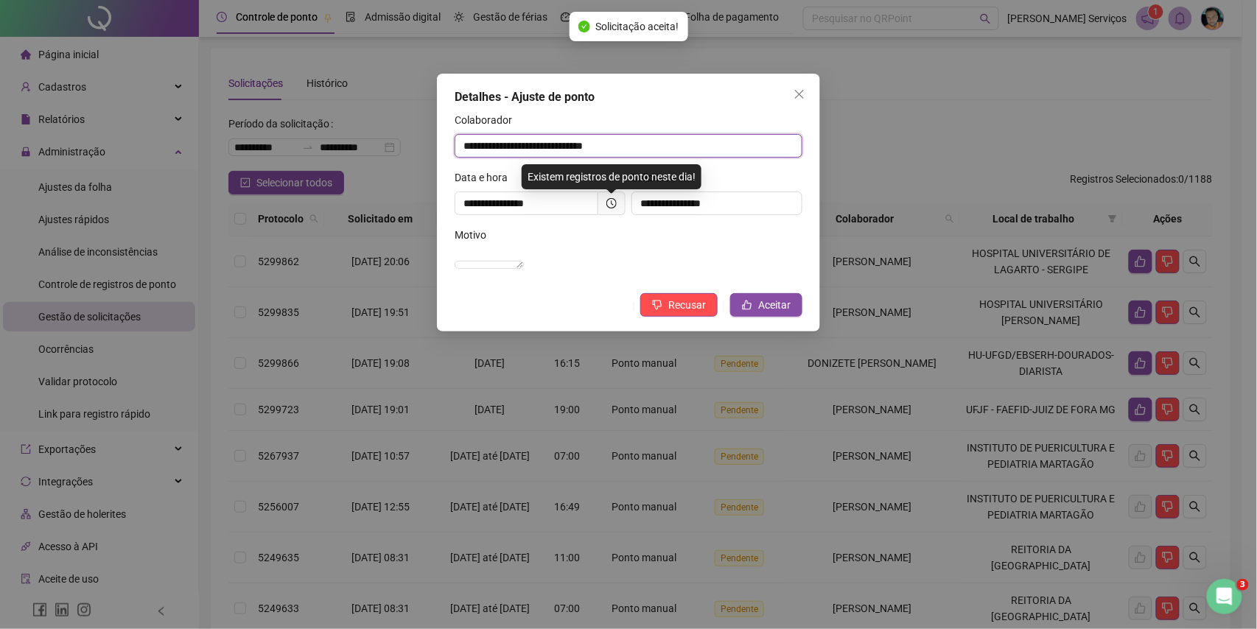
drag, startPoint x: 663, startPoint y: 150, endPoint x: 257, endPoint y: 158, distance: 406.2
click at [269, 144] on div "**********" at bounding box center [628, 314] width 1257 height 629
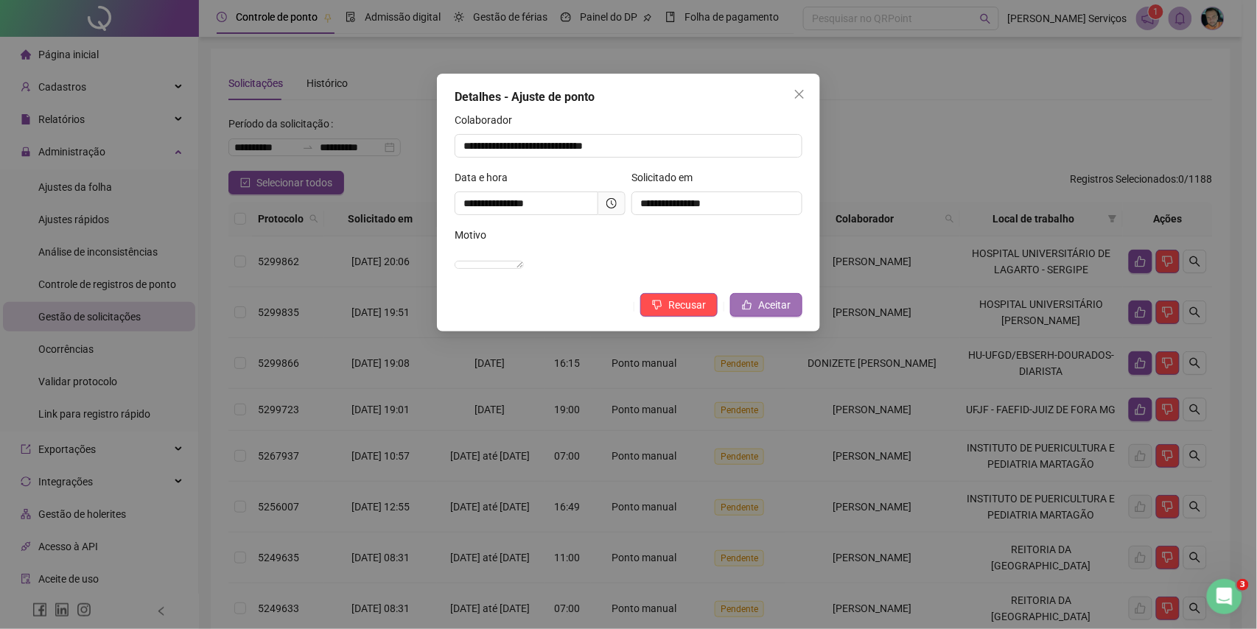
click at [765, 313] on button "Aceitar" at bounding box center [766, 305] width 72 height 24
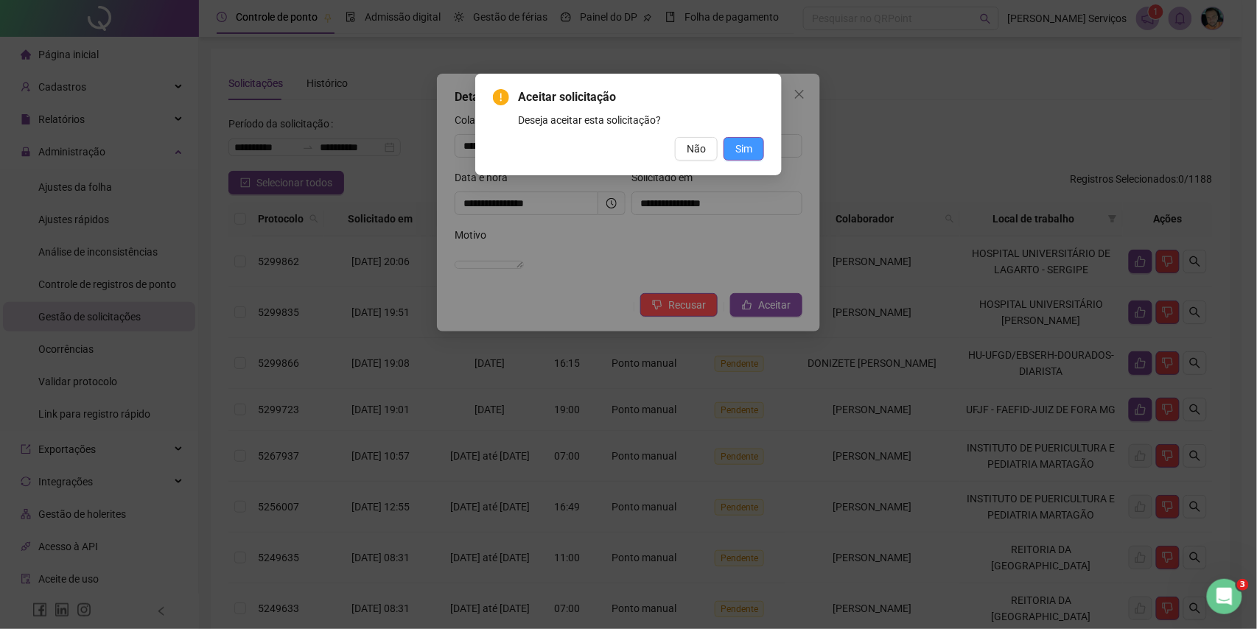
click at [740, 149] on span "Sim" at bounding box center [744, 149] width 17 height 16
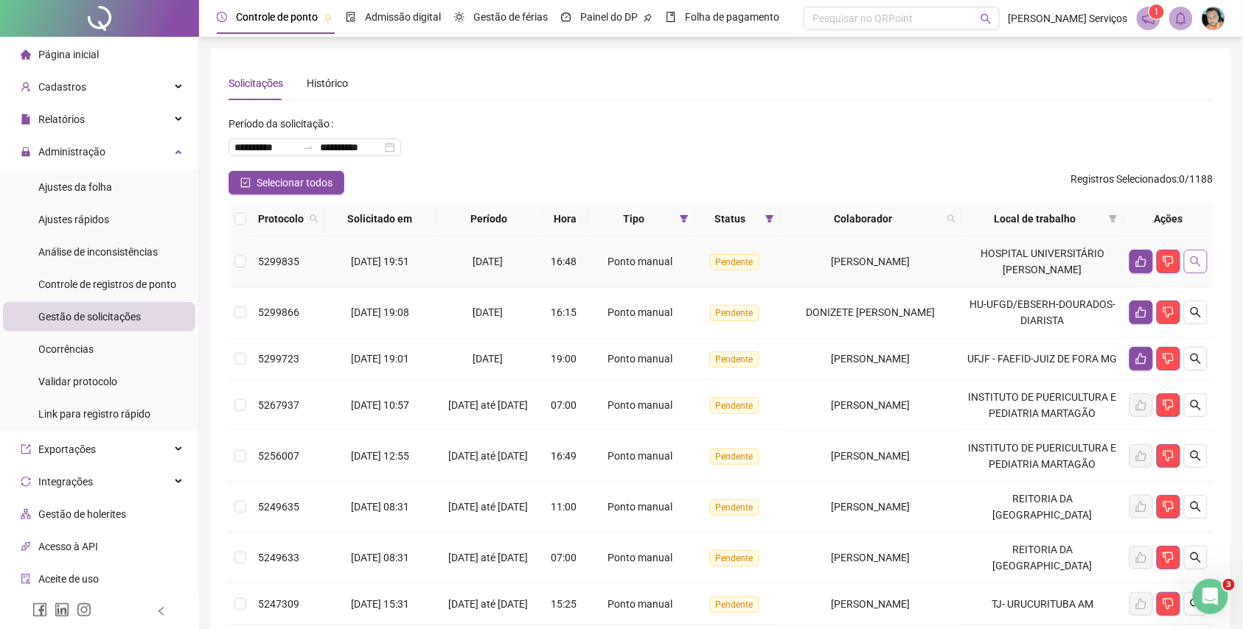
click at [1200, 271] on button "button" at bounding box center [1196, 262] width 24 height 24
click at [1218, 259] on div "**********" at bounding box center [721, 455] width 1020 height 813
click at [1195, 260] on icon "search" at bounding box center [1196, 262] width 12 height 12
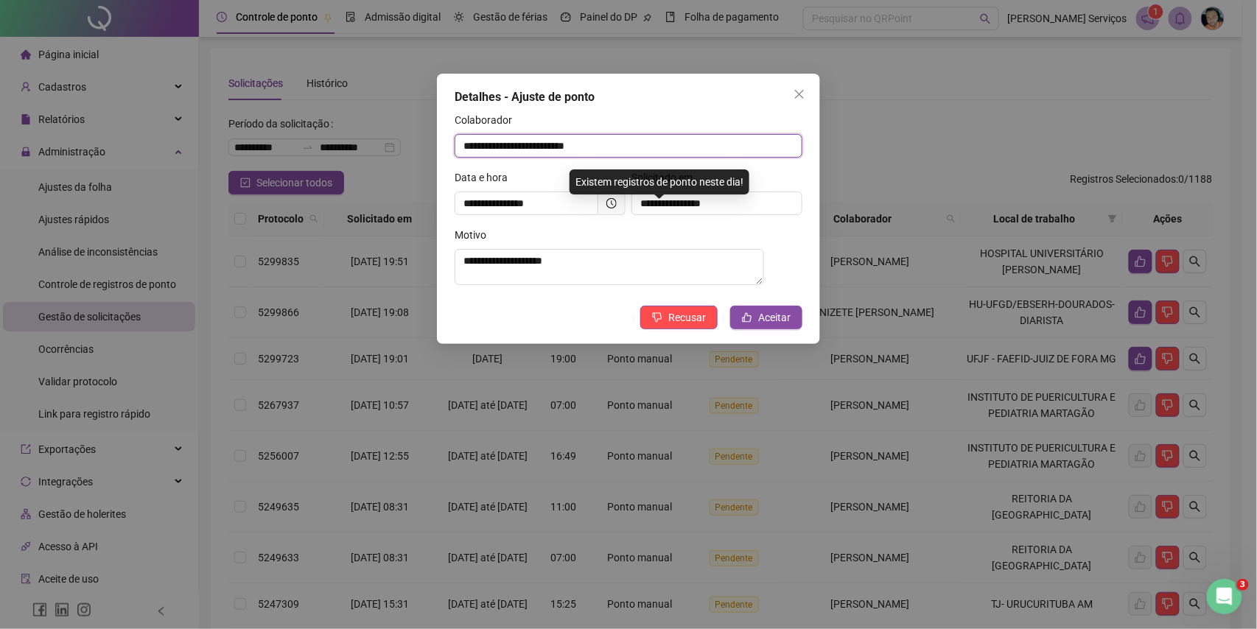
drag, startPoint x: 690, startPoint y: 145, endPoint x: 501, endPoint y: 140, distance: 188.8
click at [352, 171] on div "**********" at bounding box center [628, 314] width 1257 height 629
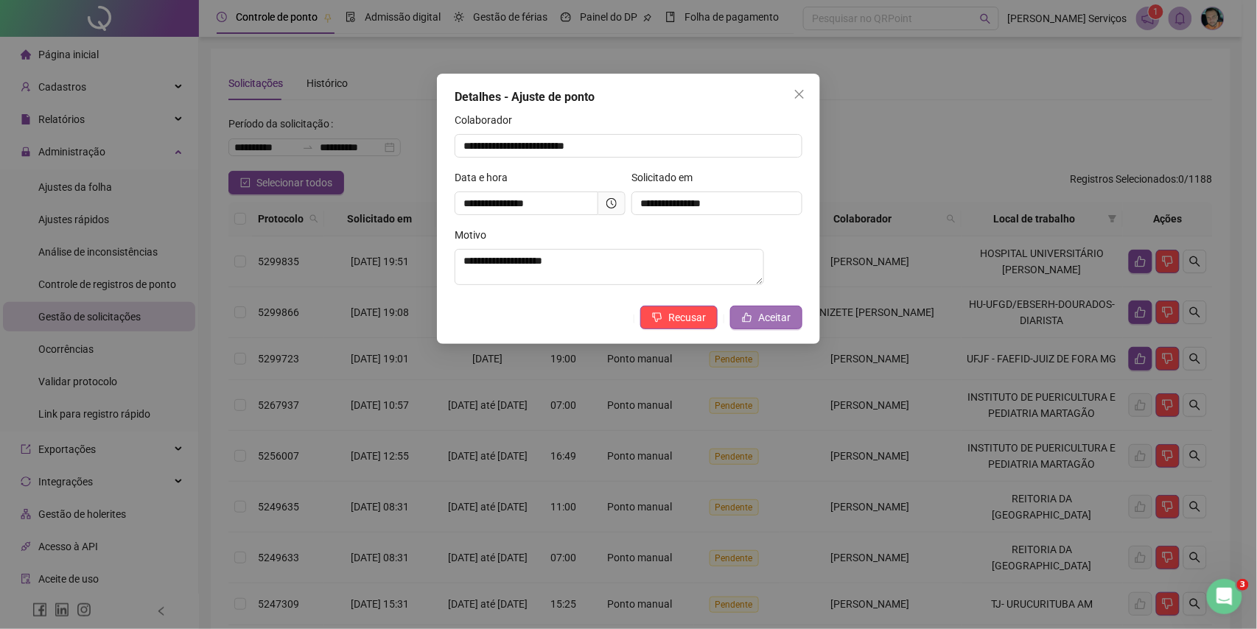
click at [747, 323] on icon "like" at bounding box center [747, 318] width 10 height 10
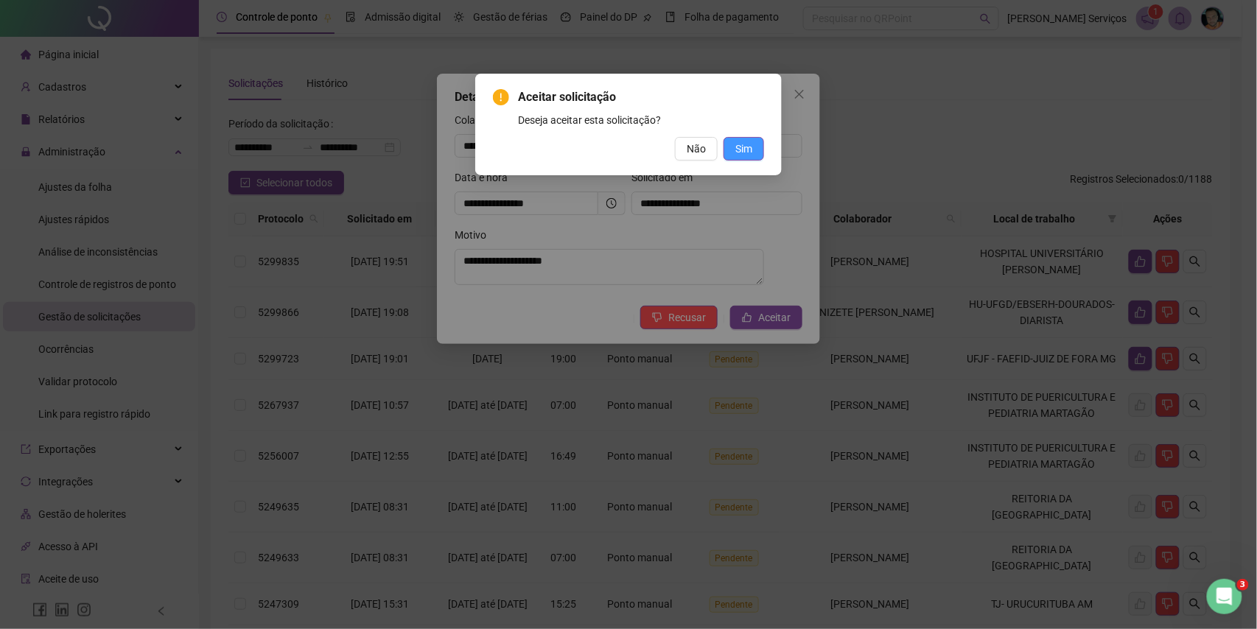
click at [753, 152] on button "Sim" at bounding box center [744, 149] width 41 height 24
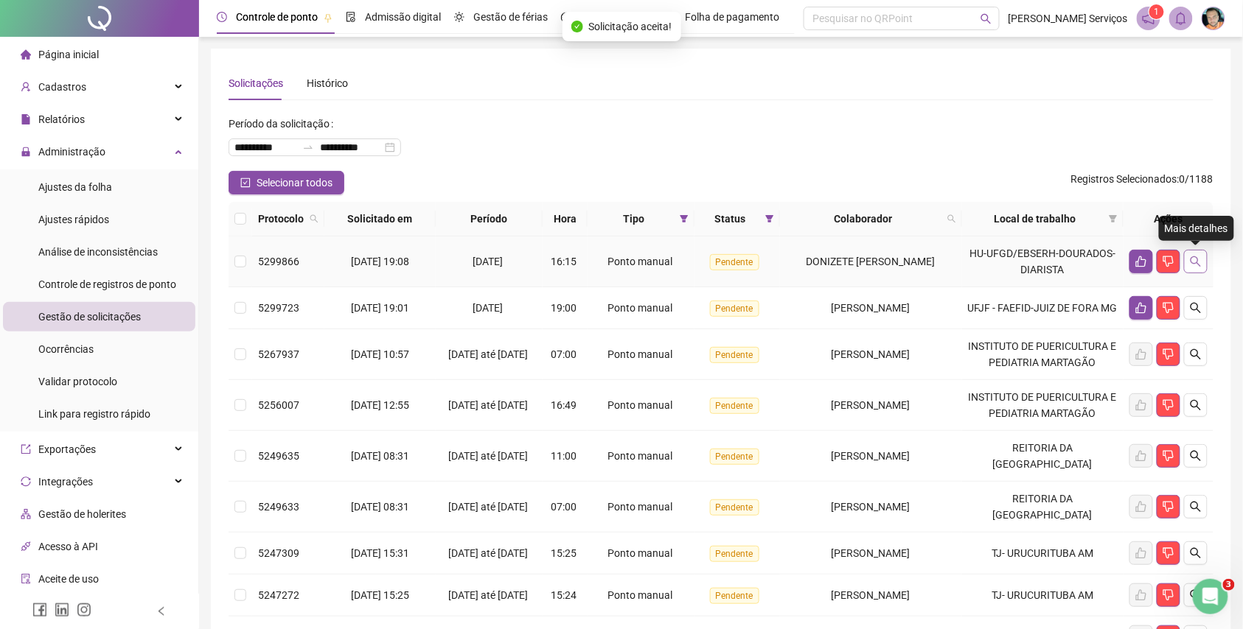
click at [1201, 270] on button "button" at bounding box center [1196, 262] width 24 height 24
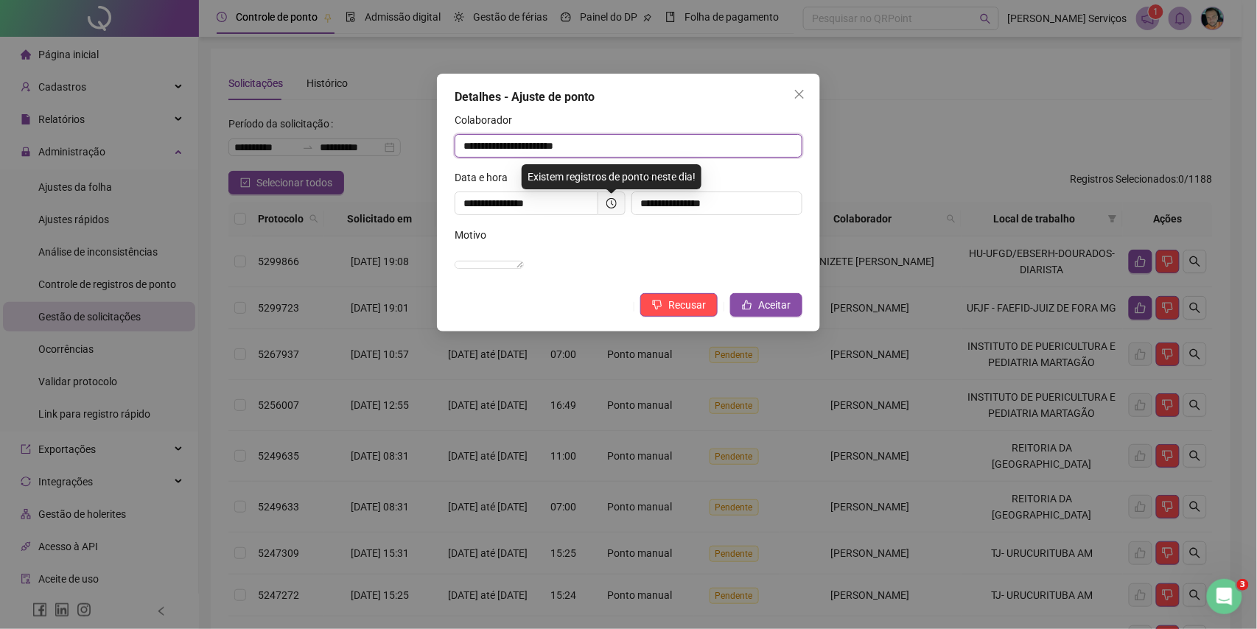
drag, startPoint x: 616, startPoint y: 139, endPoint x: 370, endPoint y: 142, distance: 246.2
click at [370, 142] on div "**********" at bounding box center [628, 314] width 1257 height 629
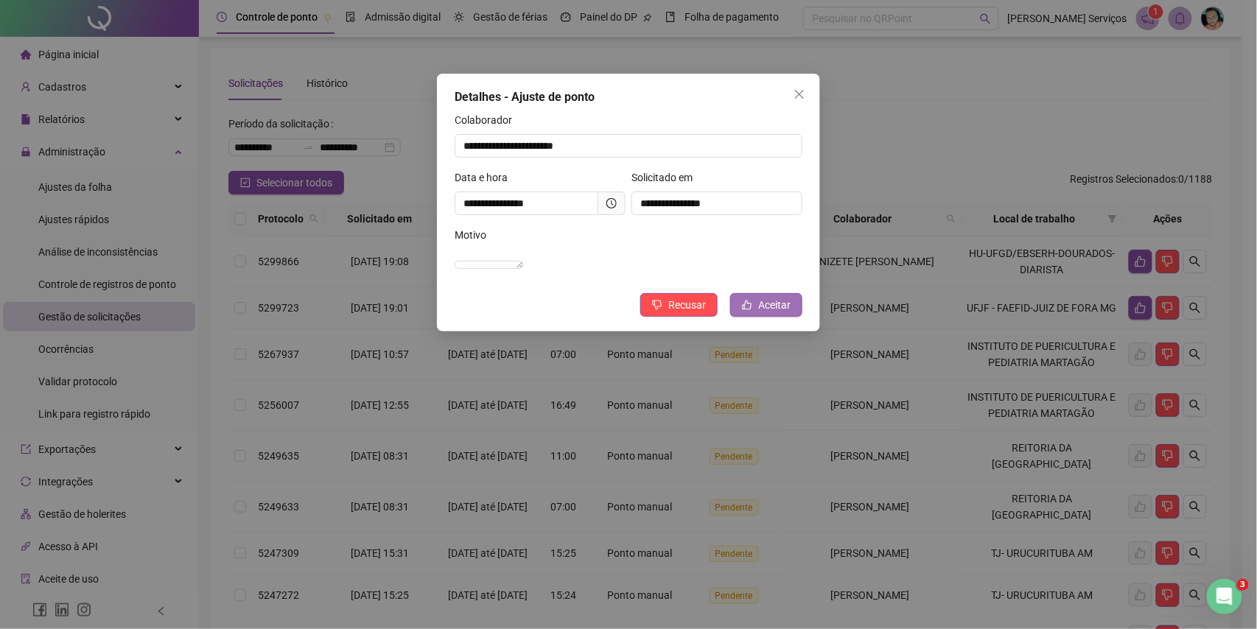
click at [792, 317] on button "Aceitar" at bounding box center [766, 305] width 72 height 24
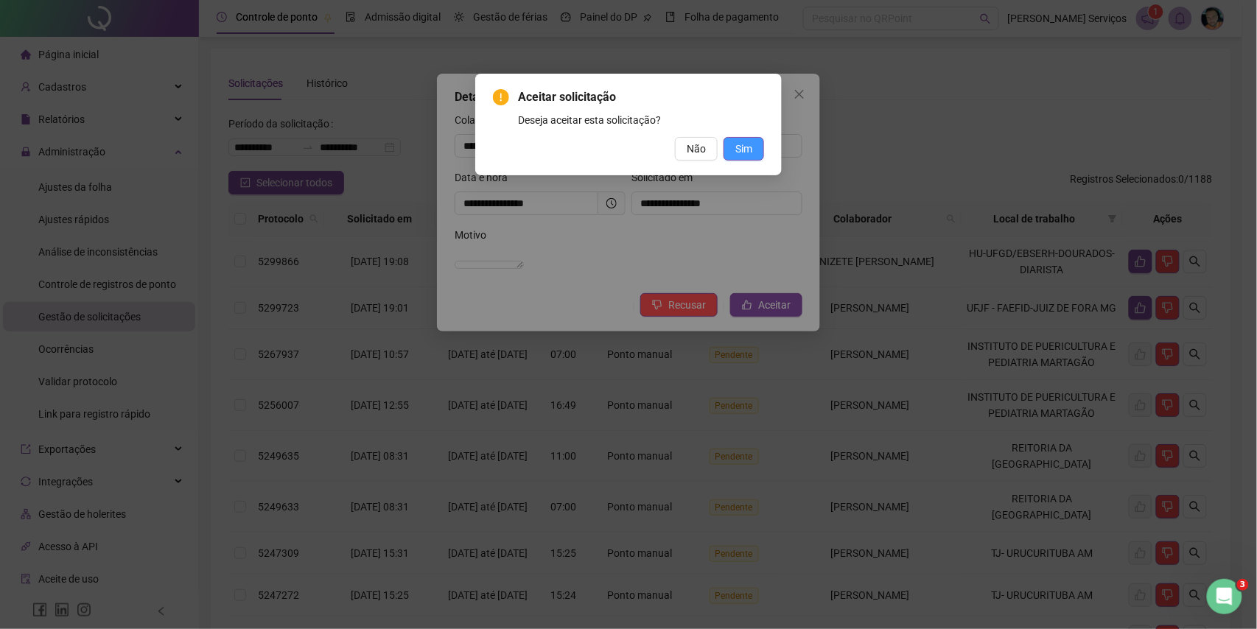
click at [747, 149] on span "Sim" at bounding box center [744, 149] width 17 height 16
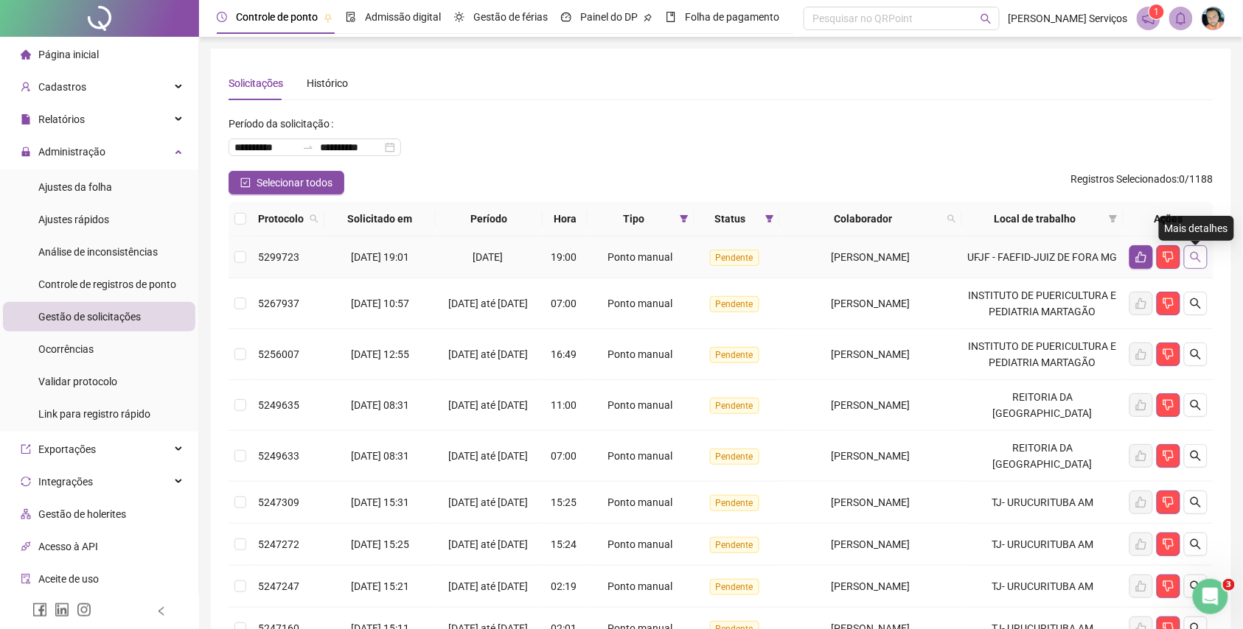
click at [1191, 261] on icon "search" at bounding box center [1195, 257] width 10 height 10
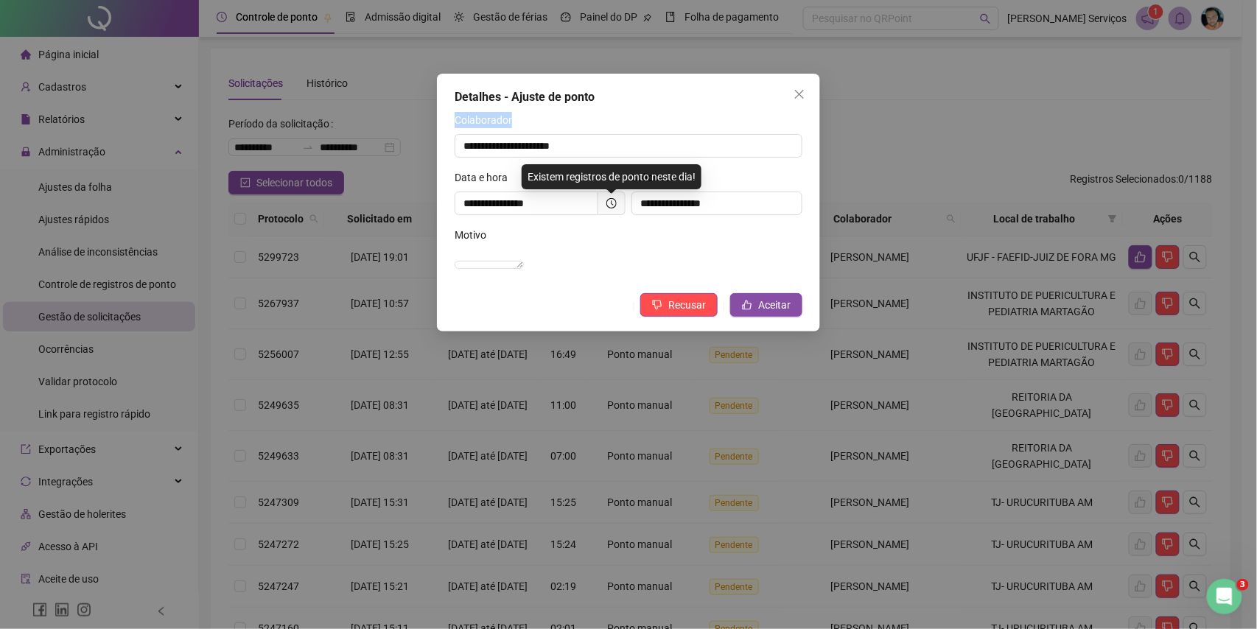
drag, startPoint x: 631, startPoint y: 131, endPoint x: 342, endPoint y: 125, distance: 289.0
click at [342, 125] on div "**********" at bounding box center [628, 314] width 1257 height 629
click at [661, 146] on input "**********" at bounding box center [629, 146] width 348 height 24
drag, startPoint x: 661, startPoint y: 146, endPoint x: 449, endPoint y: 168, distance: 213.4
click at [455, 166] on div "**********" at bounding box center [629, 140] width 348 height 57
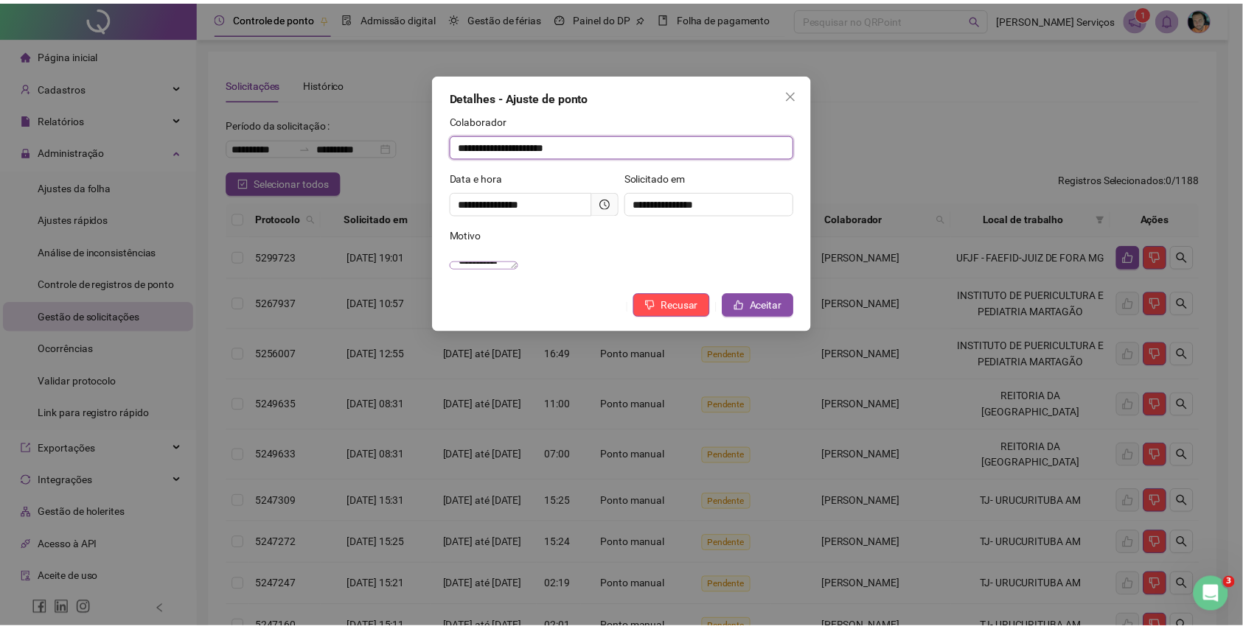
scroll to position [15, 0]
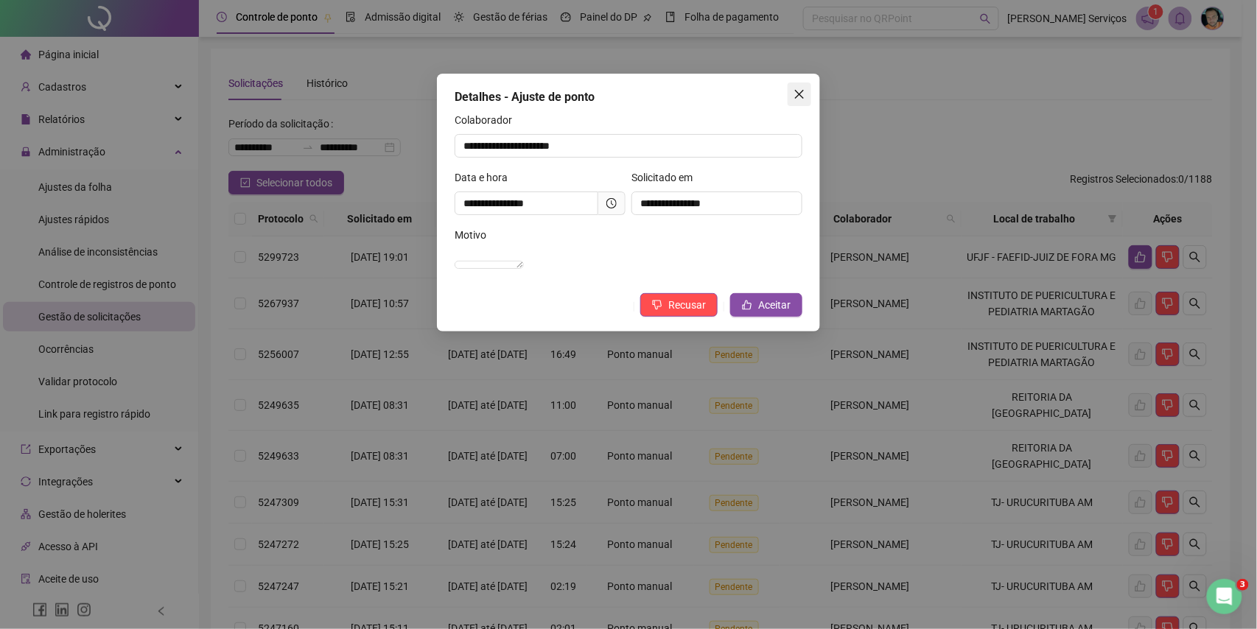
drag, startPoint x: 798, startPoint y: 93, endPoint x: 724, endPoint y: 167, distance: 104.2
click at [790, 101] on button "Close" at bounding box center [800, 95] width 24 height 24
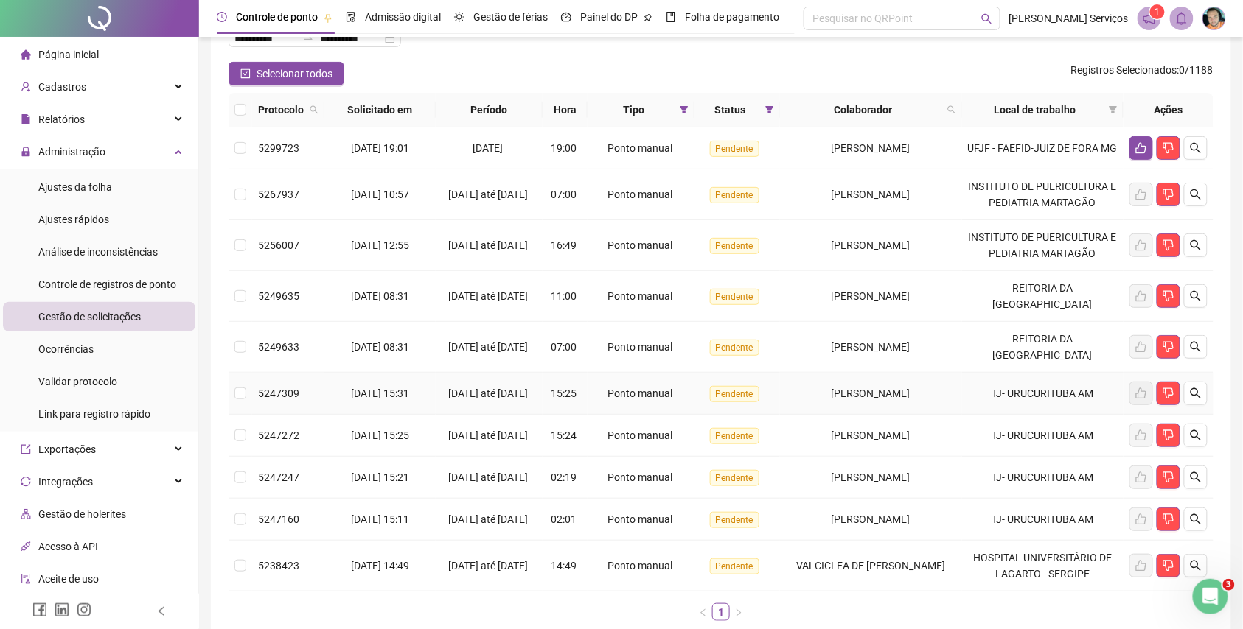
scroll to position [77, 0]
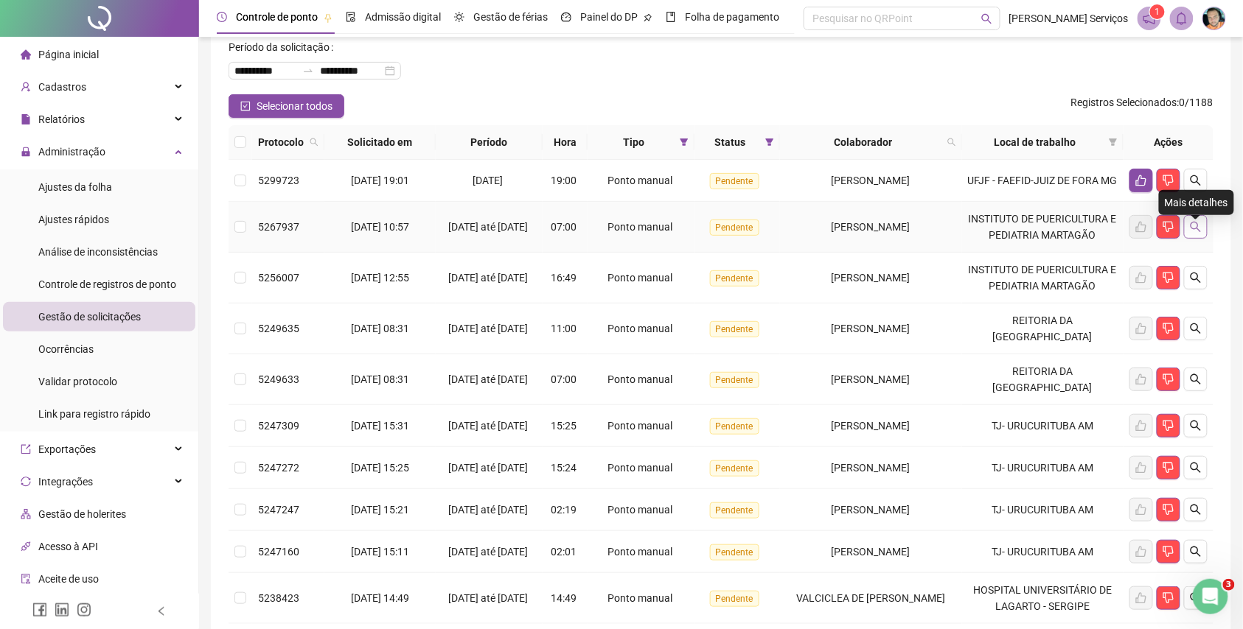
click at [1203, 234] on button "button" at bounding box center [1196, 227] width 24 height 24
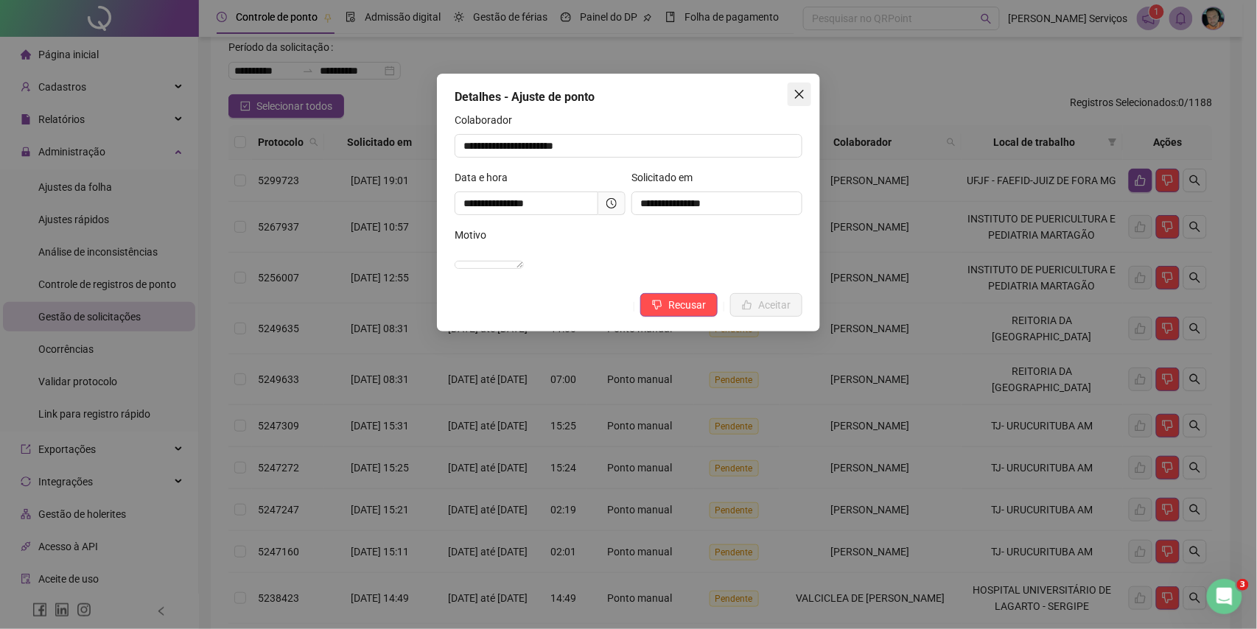
click at [796, 93] on icon "close" at bounding box center [800, 94] width 12 height 12
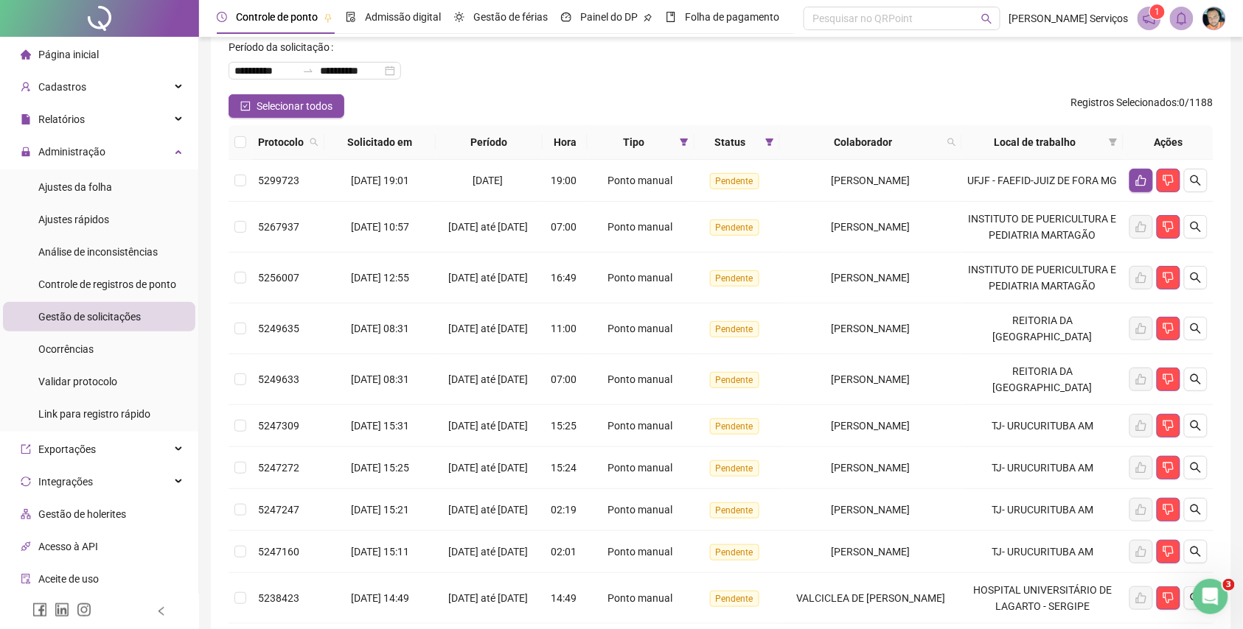
scroll to position [0, 0]
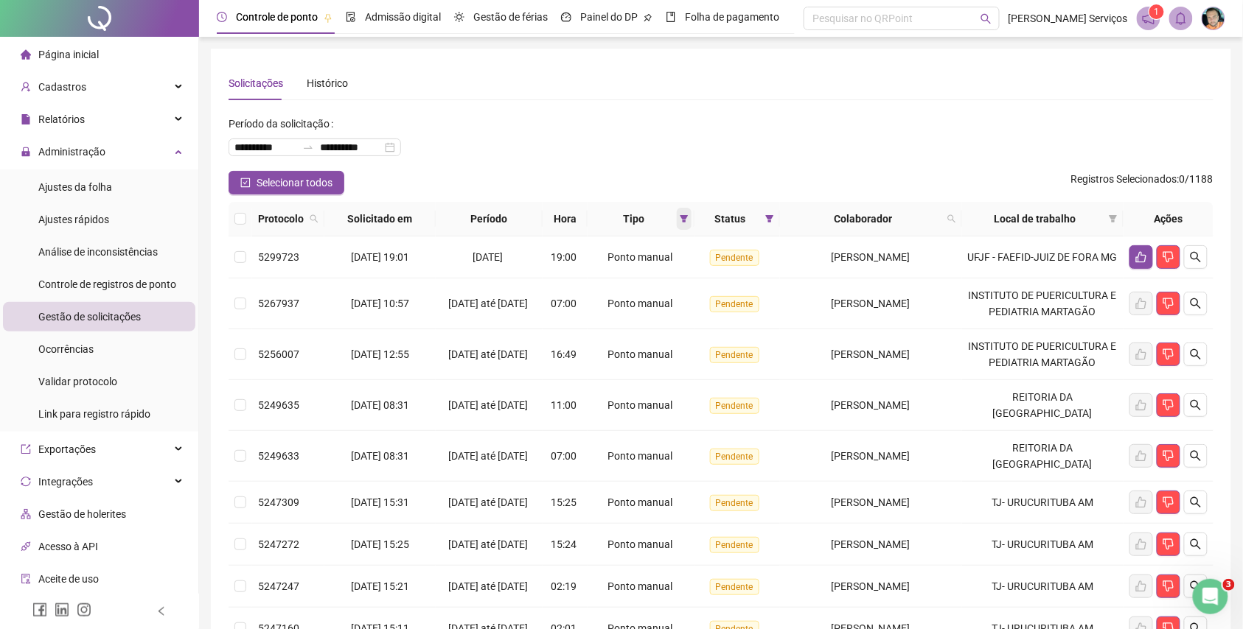
click at [688, 220] on icon "filter" at bounding box center [684, 218] width 9 height 9
click at [661, 164] on div "**********" at bounding box center [720, 141] width 985 height 59
